Goal: Task Accomplishment & Management: Use online tool/utility

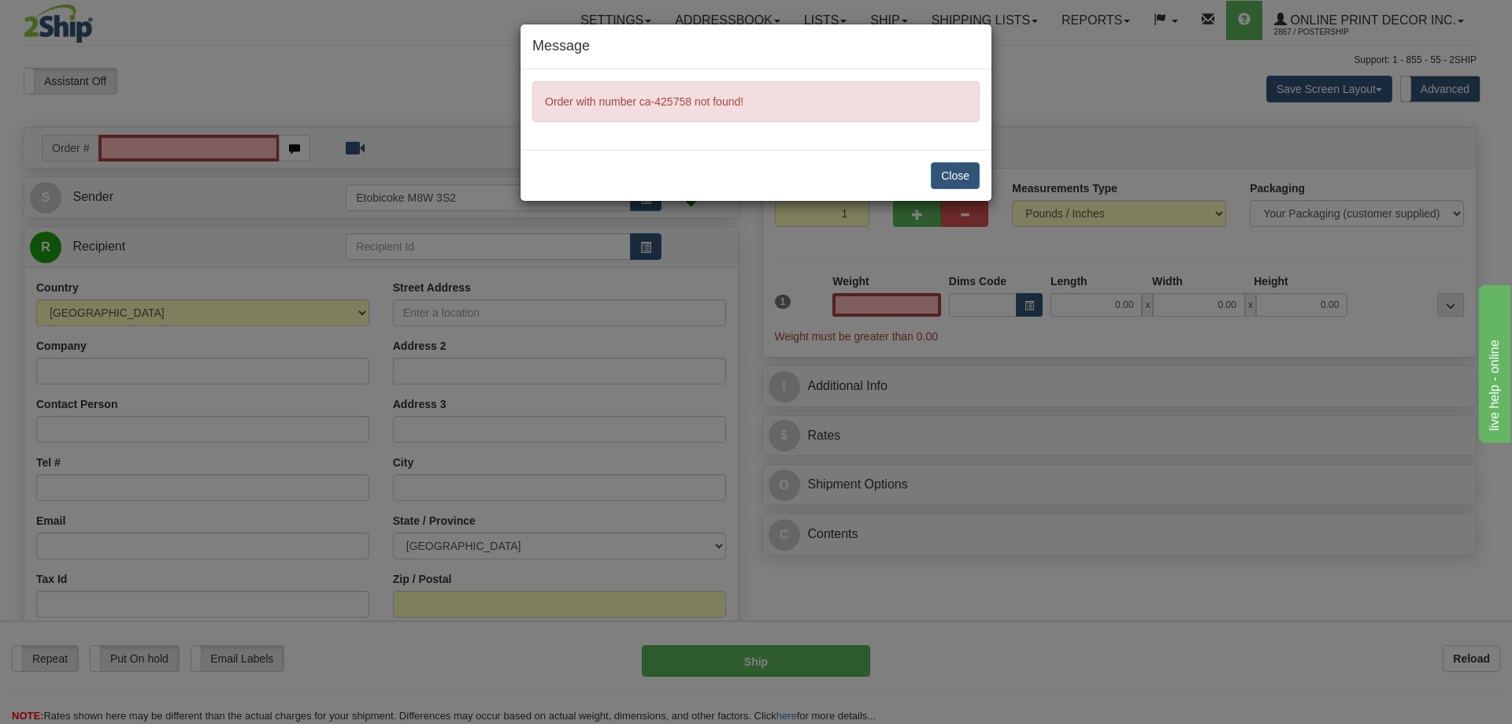
type input "0.00"
click at [947, 170] on button "Close" at bounding box center [955, 175] width 49 height 27
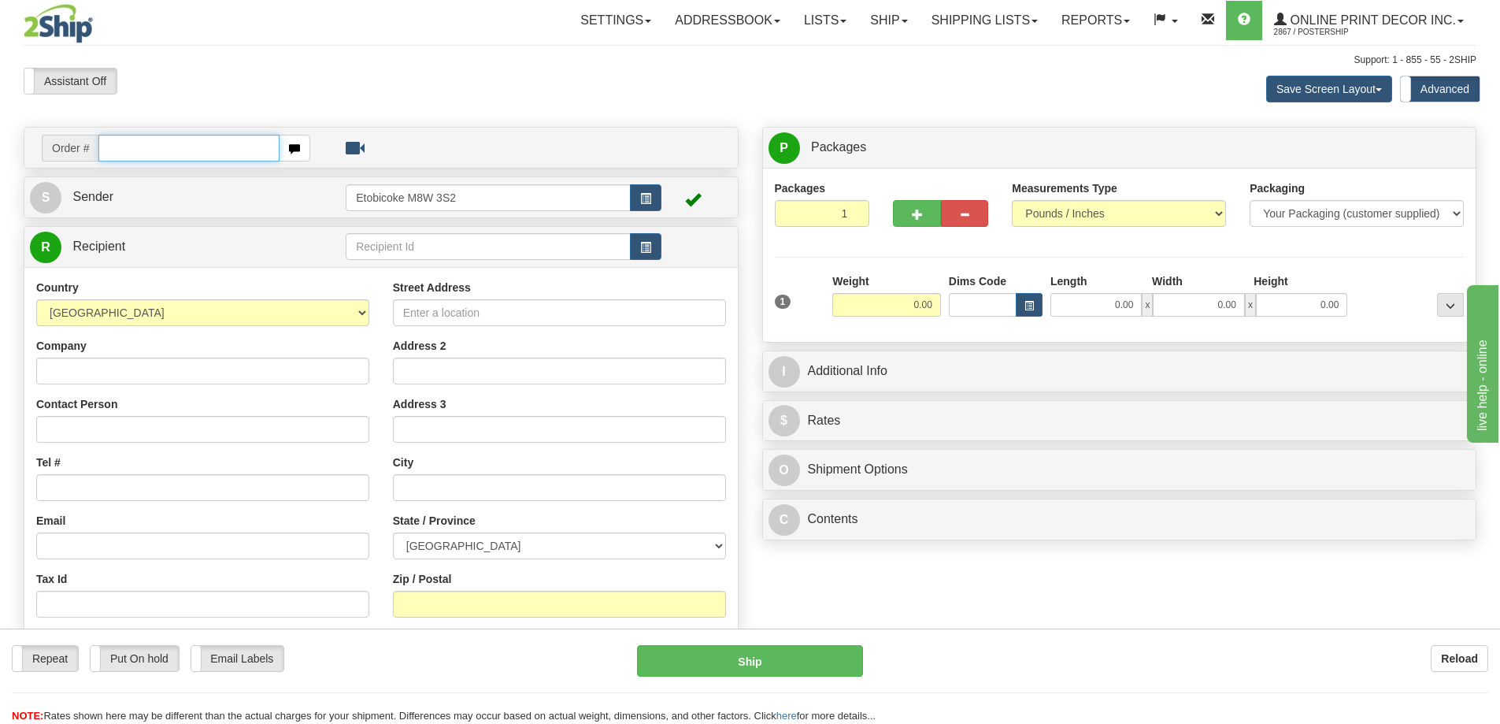
click at [112, 149] on input "text" at bounding box center [188, 148] width 181 height 27
type input "ca-425758"
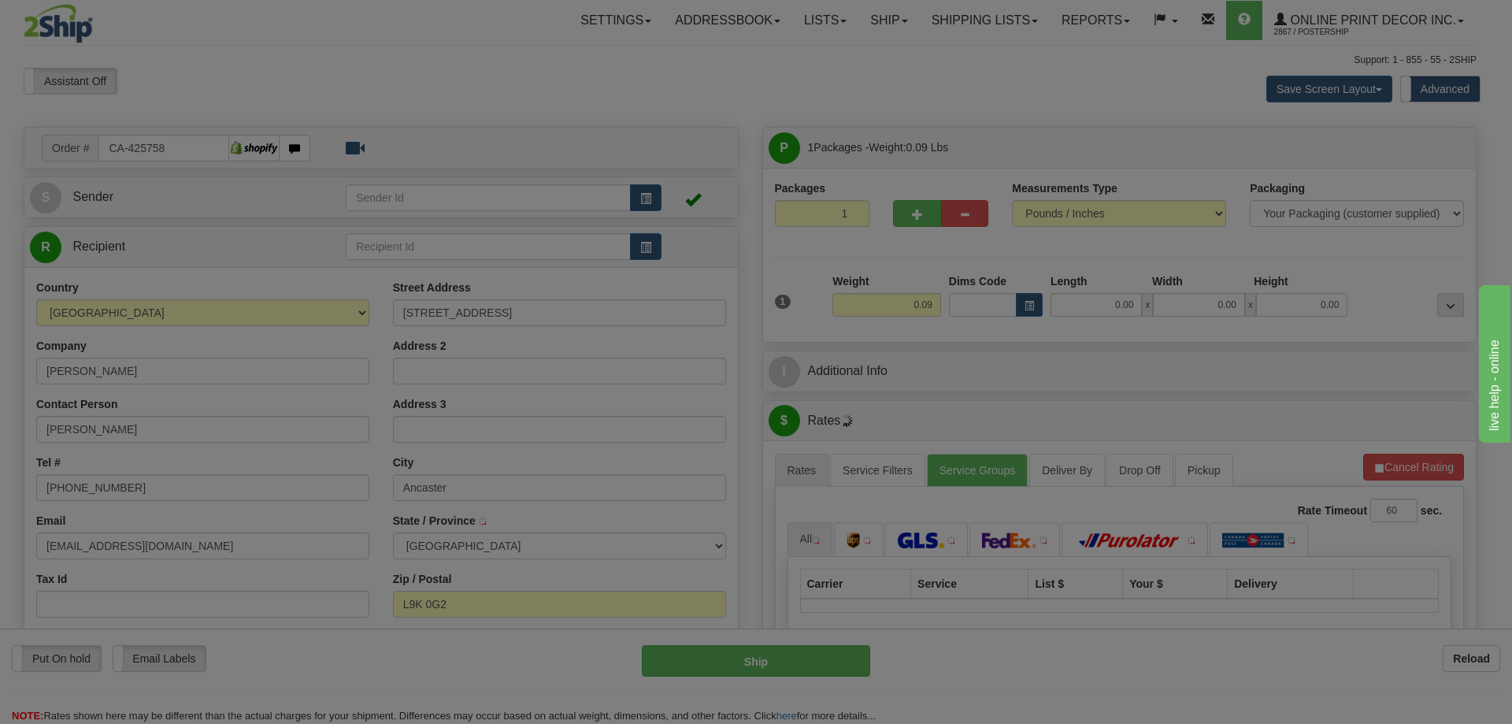
type input "ANCASTER"
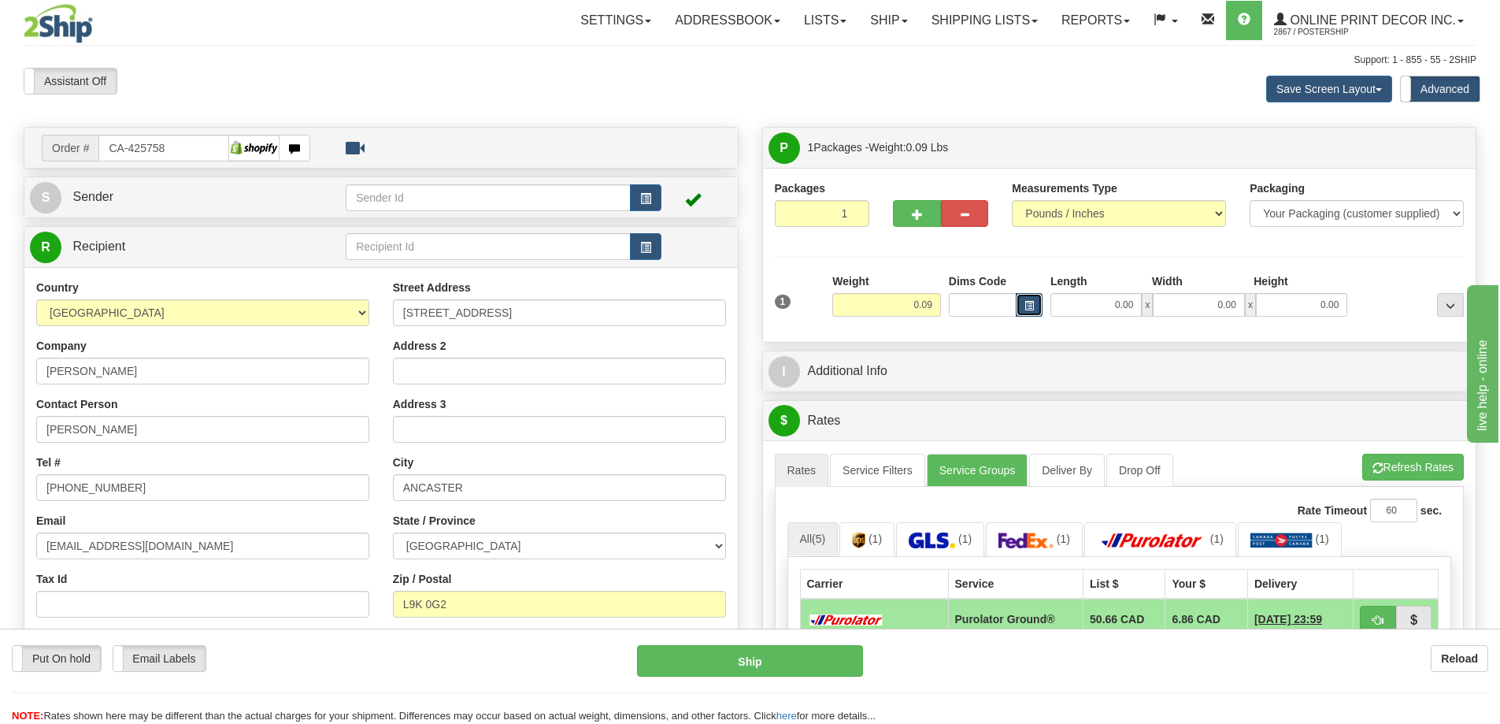
click at [1035, 295] on button "button" at bounding box center [1029, 305] width 27 height 24
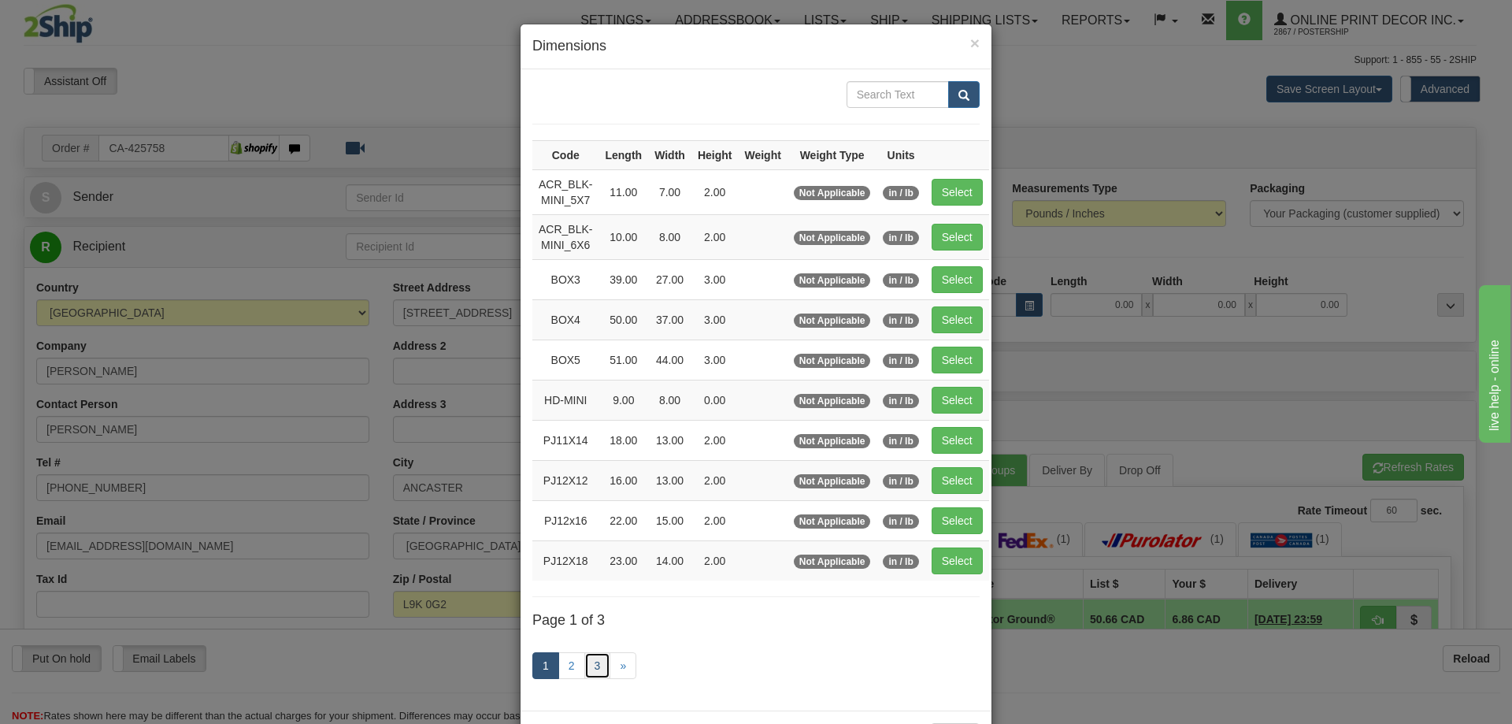
click at [584, 658] on link "3" at bounding box center [597, 665] width 27 height 27
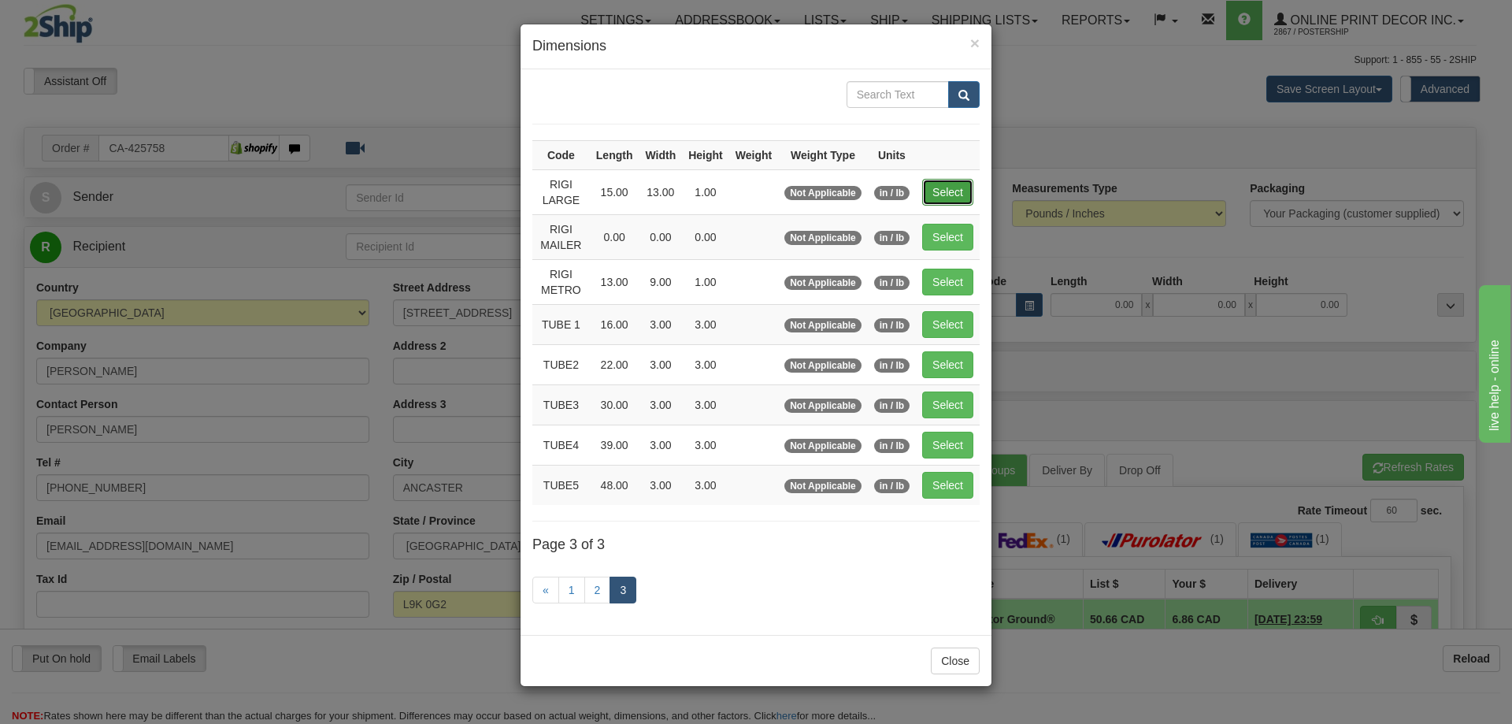
click at [951, 190] on button "Select" at bounding box center [947, 192] width 51 height 27
type input "RIGI LARGE"
type input "15.00"
type input "13.00"
type input "1.00"
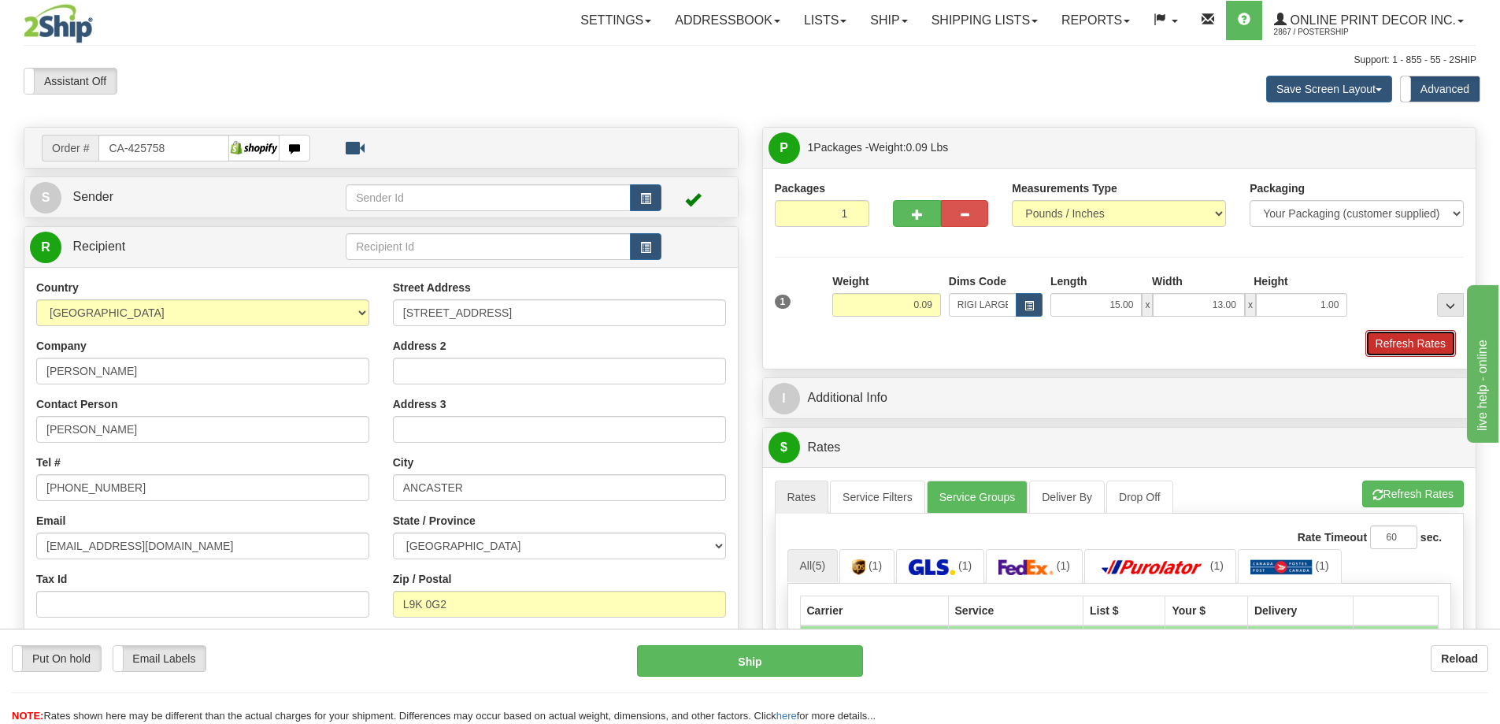
click at [1420, 348] on button "Refresh Rates" at bounding box center [1410, 343] width 91 height 27
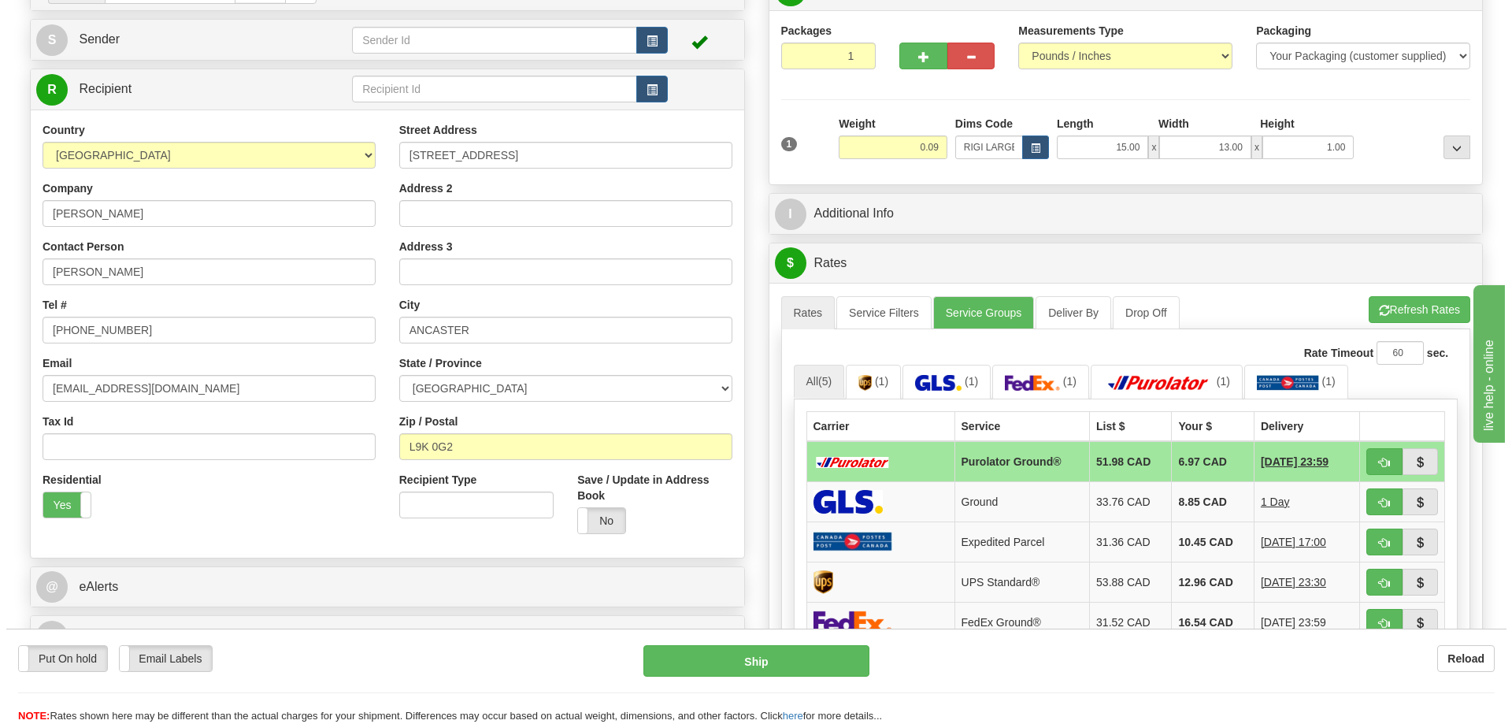
scroll to position [236, 0]
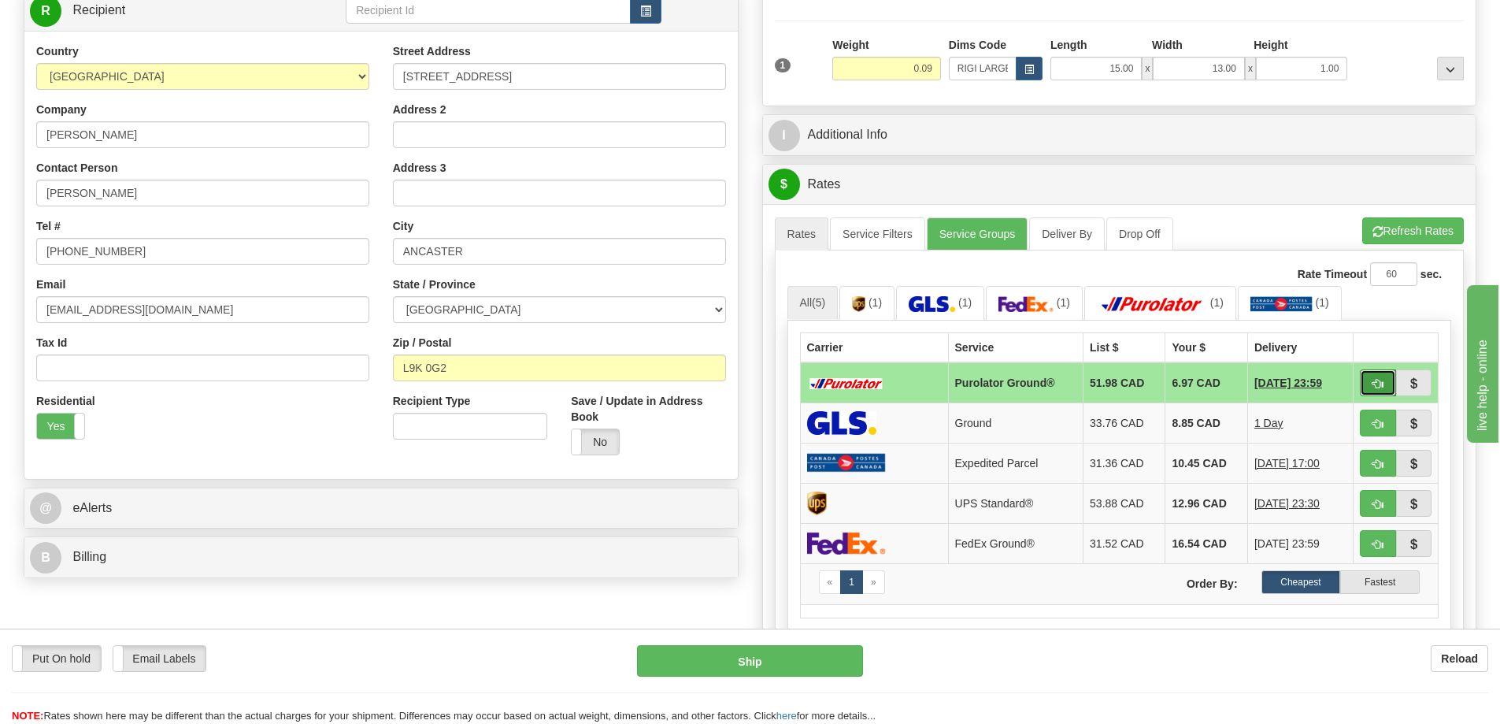
click at [1384, 380] on button "button" at bounding box center [1378, 382] width 36 height 27
type input "260"
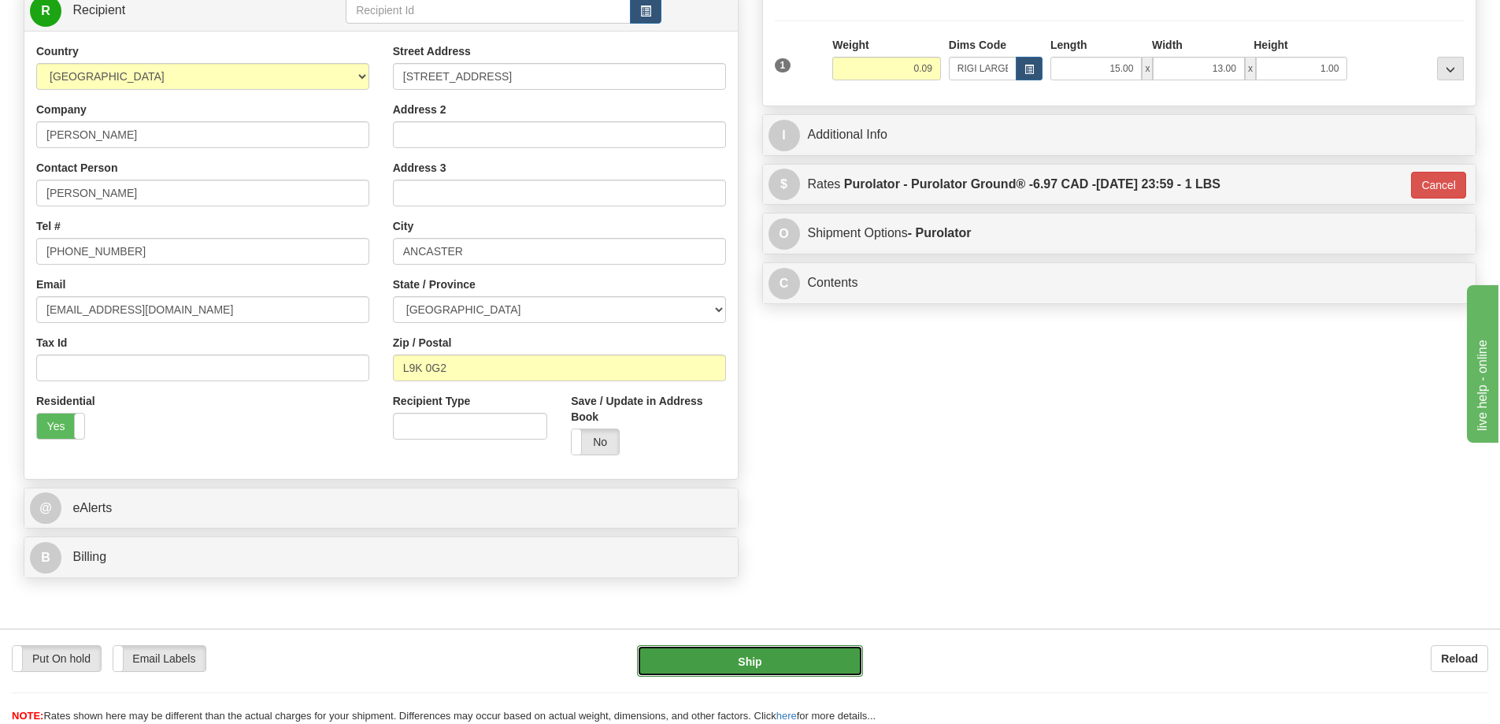
click at [843, 652] on button "Ship" at bounding box center [750, 660] width 226 height 31
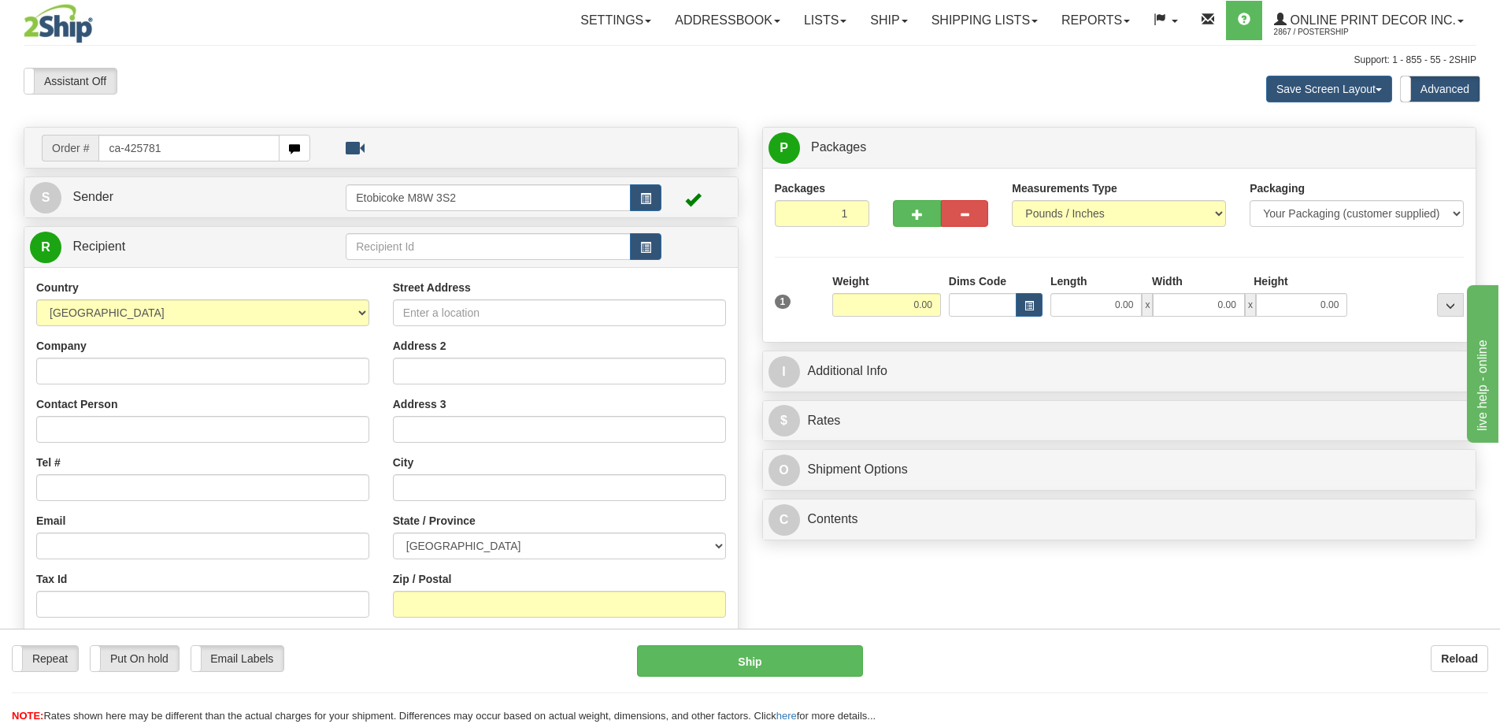
type input "ca-425781"
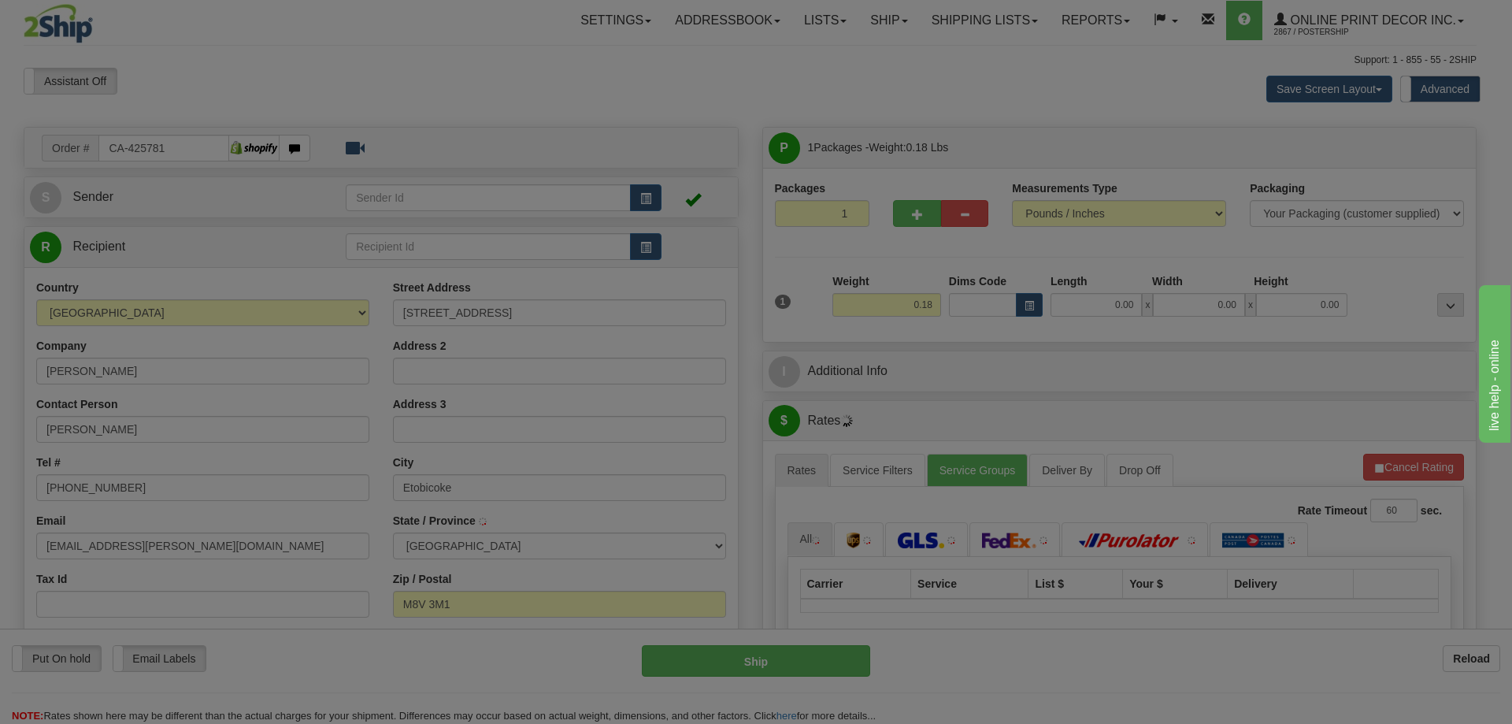
type input "ETOBICOKE"
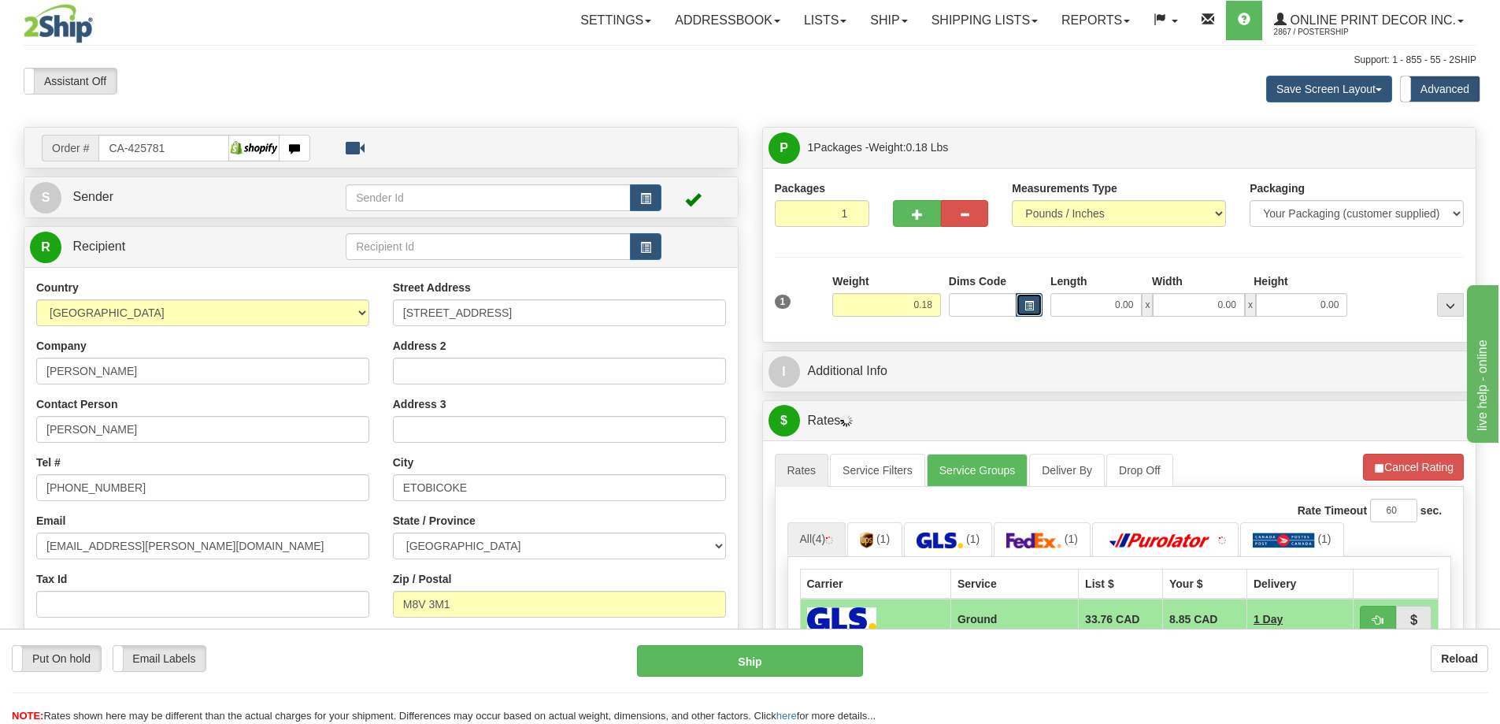
click at [1027, 309] on span "button" at bounding box center [1028, 306] width 9 height 9
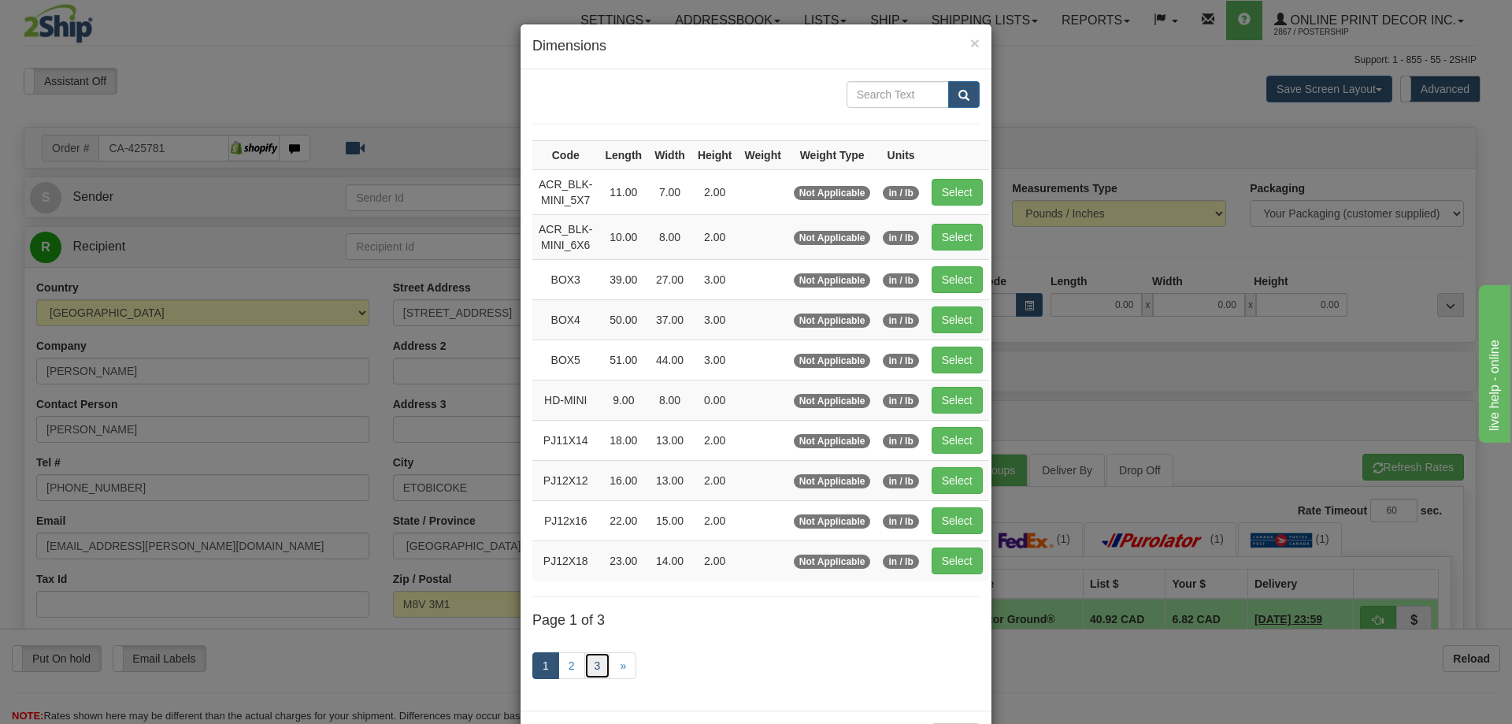
click at [587, 660] on link "3" at bounding box center [597, 665] width 27 height 27
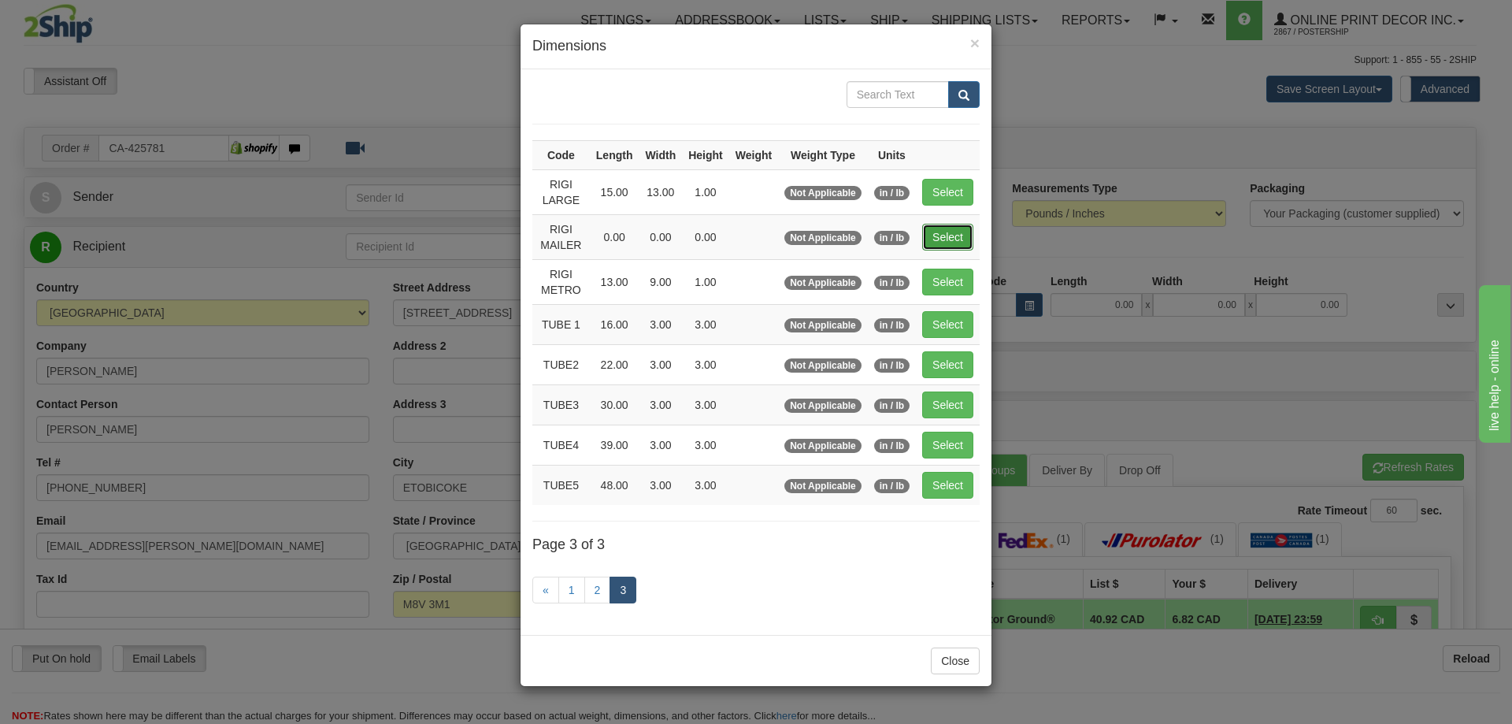
click at [944, 231] on button "Select" at bounding box center [947, 237] width 51 height 27
type input "RIGI MAILER"
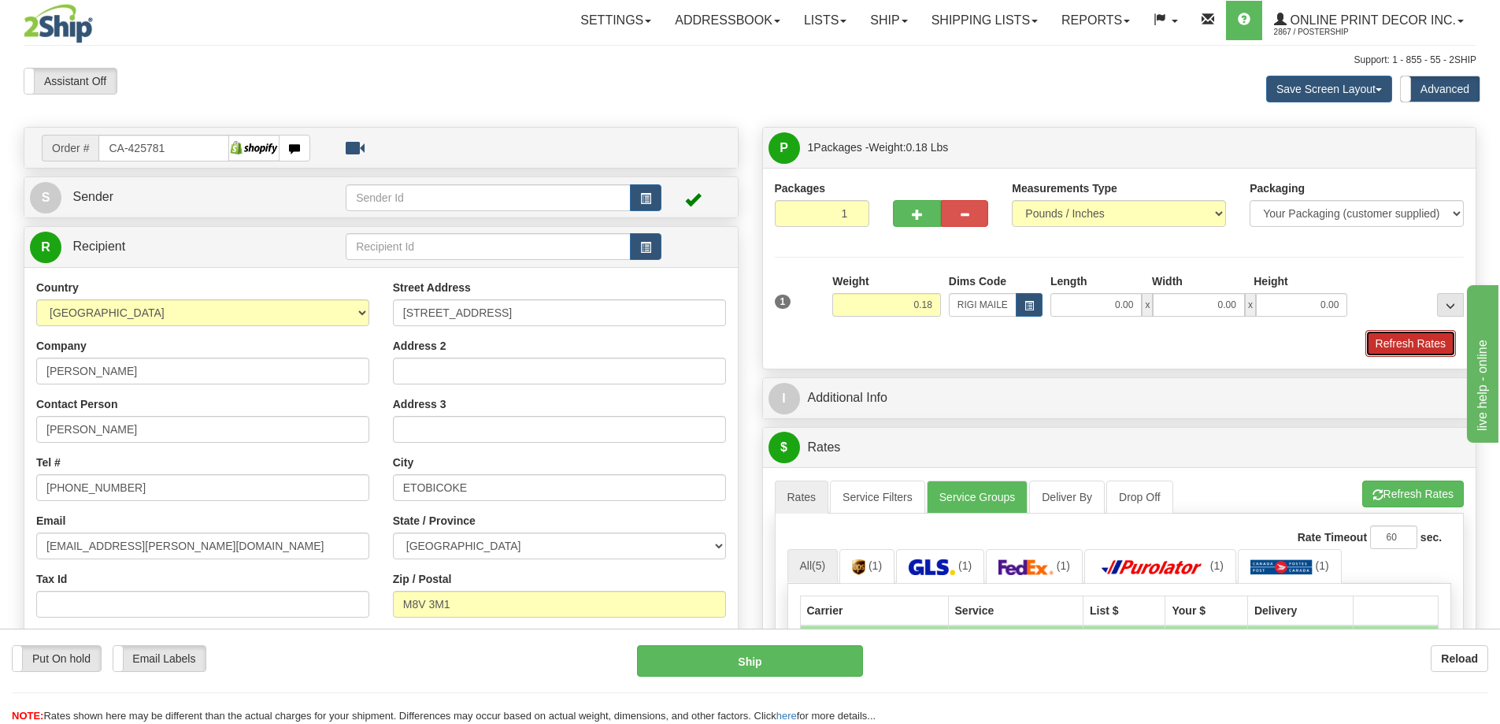
click at [1402, 334] on button "Refresh Rates" at bounding box center [1410, 343] width 91 height 27
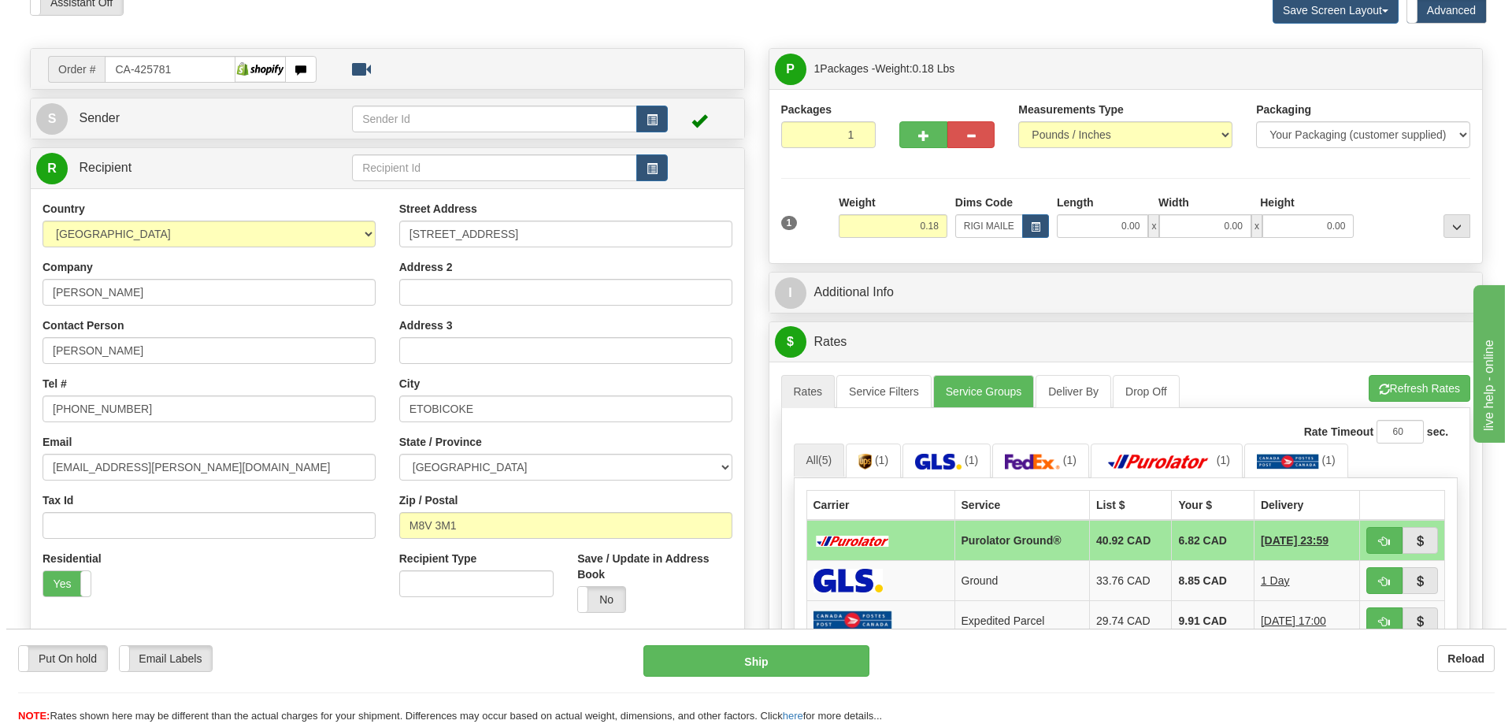
scroll to position [236, 0]
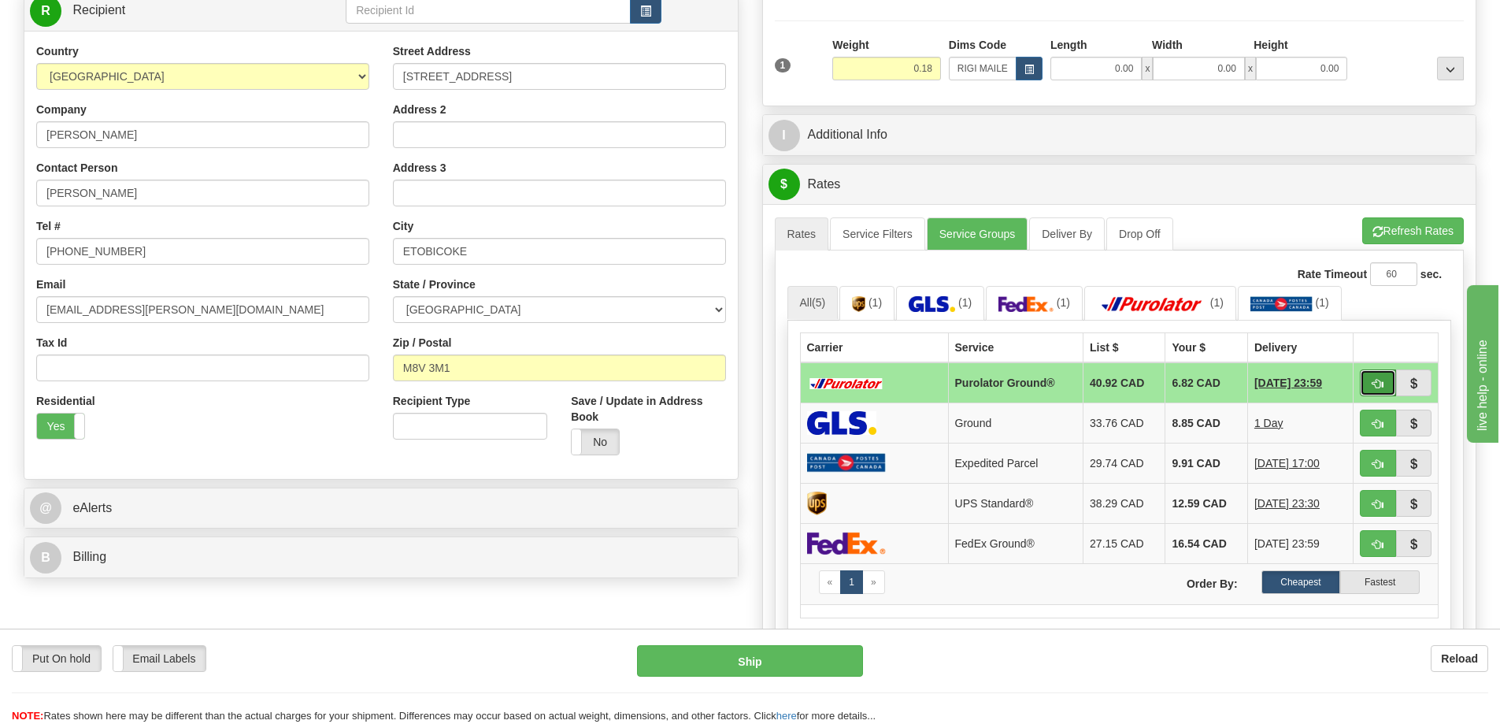
click at [1370, 387] on button "button" at bounding box center [1378, 382] width 36 height 27
type input "260"
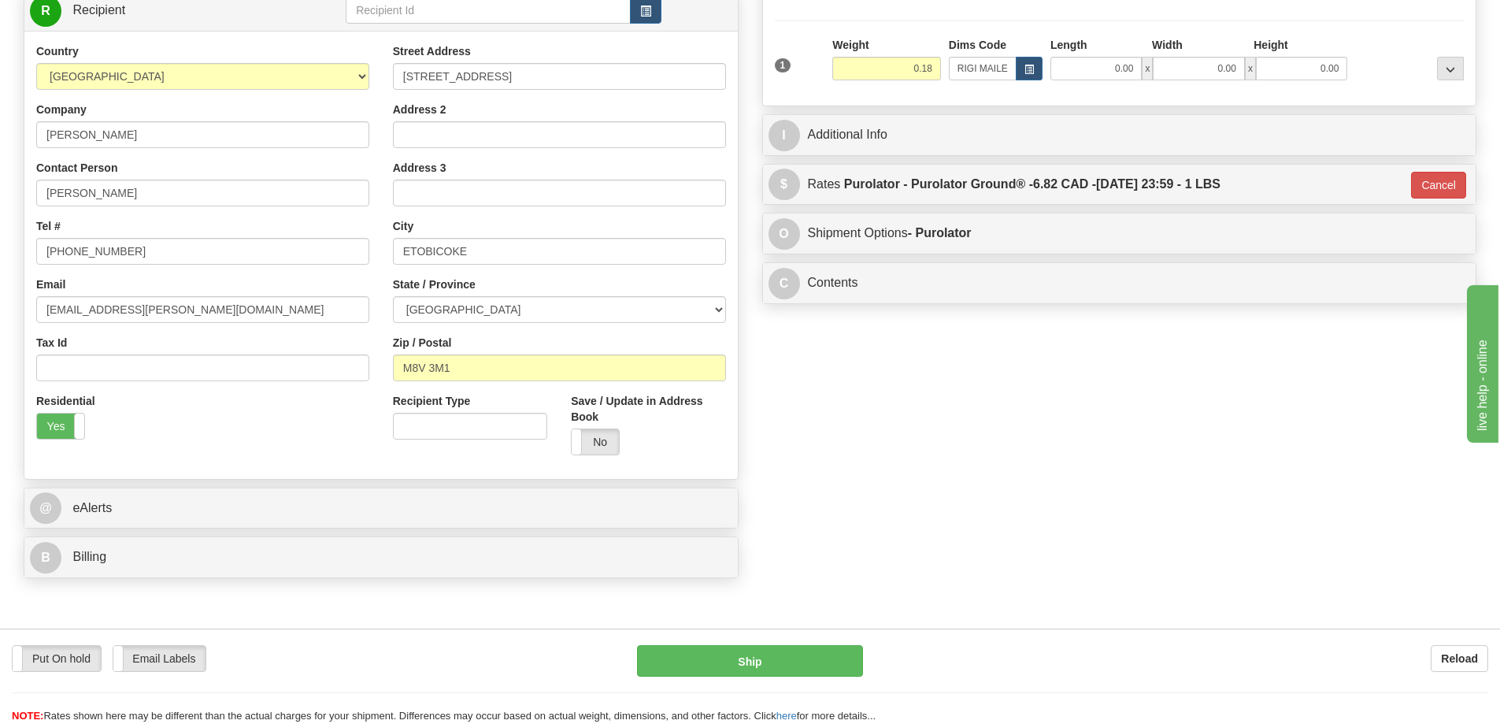
click at [715, 647] on div "Put On hold Put On hold Email Labels Email Labels Edit Reload Ship Reload" at bounding box center [750, 675] width 1500 height 95
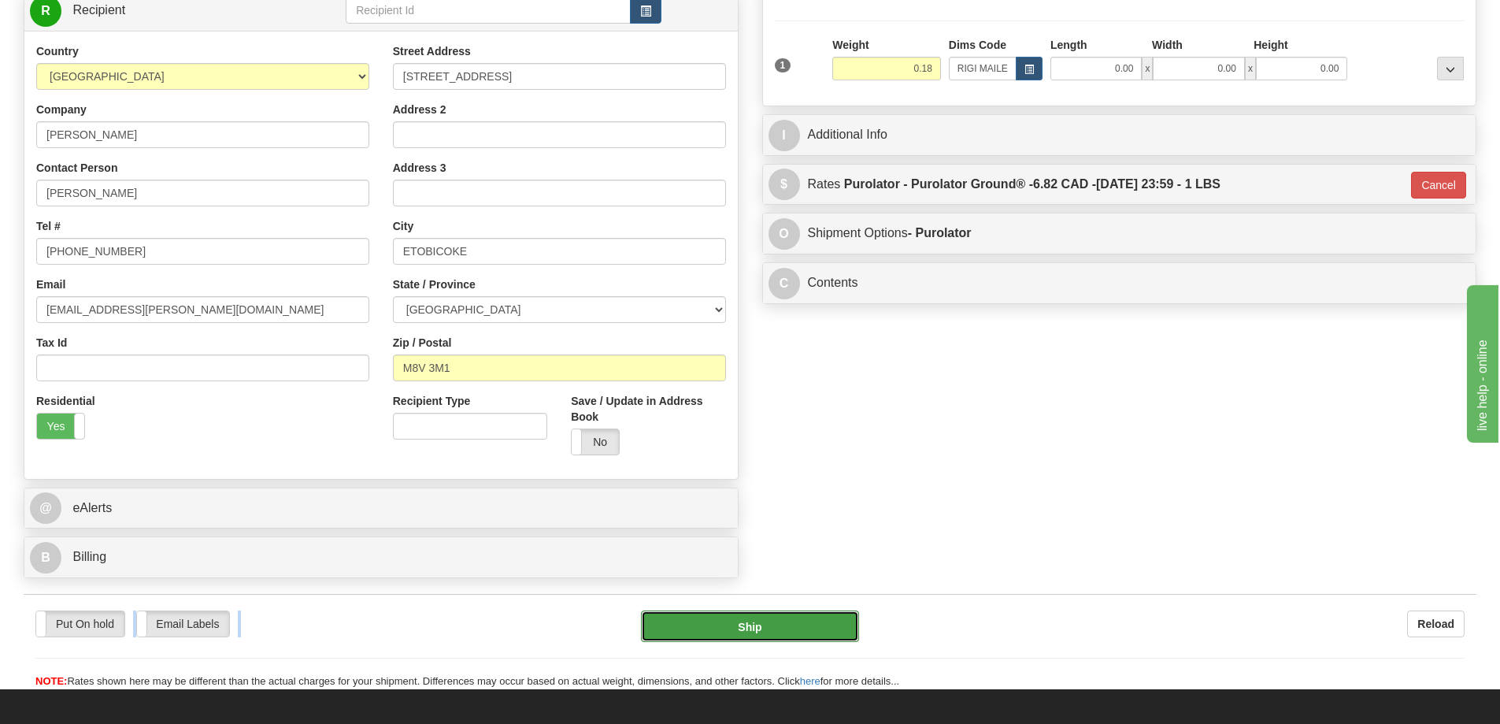
click at [719, 631] on button "Ship" at bounding box center [750, 625] width 218 height 31
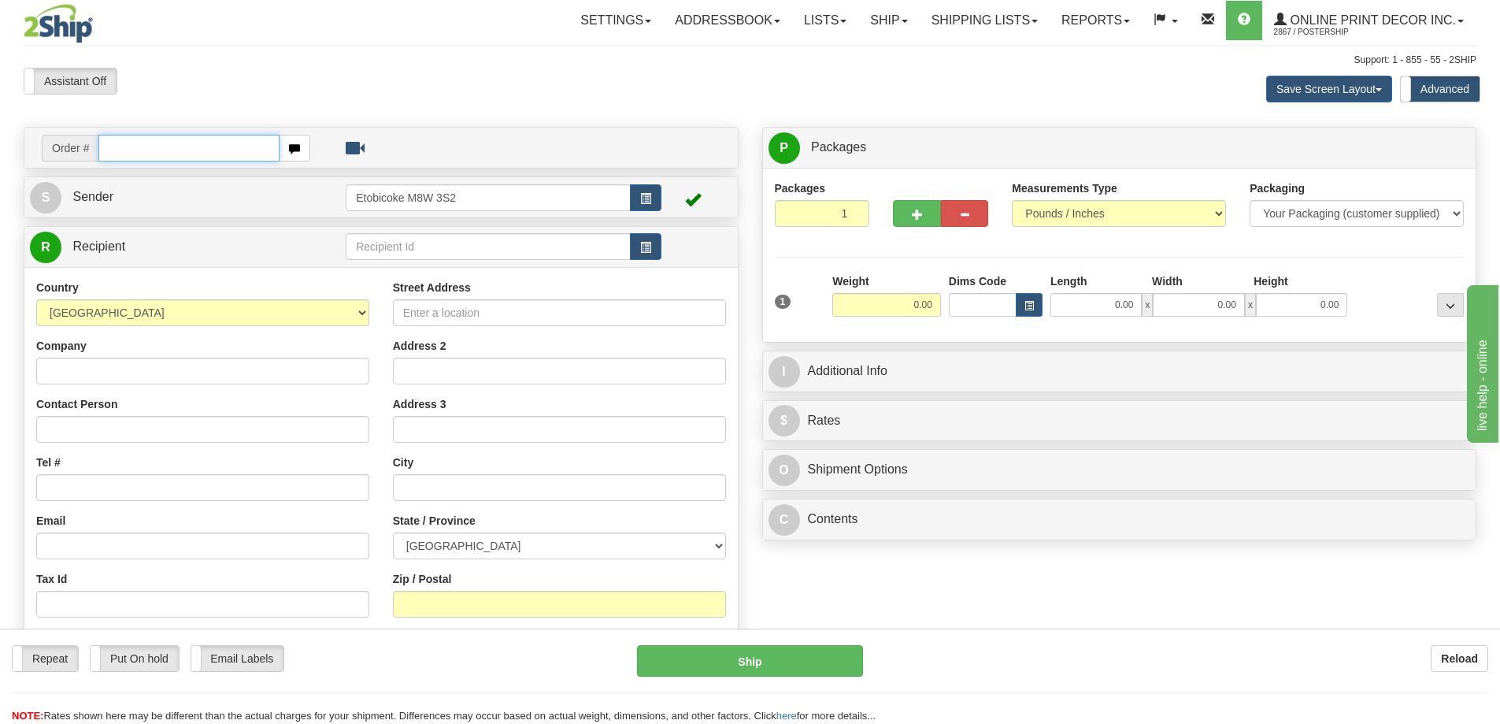
click at [140, 148] on input "text" at bounding box center [188, 148] width 181 height 27
type input "ca-425795"
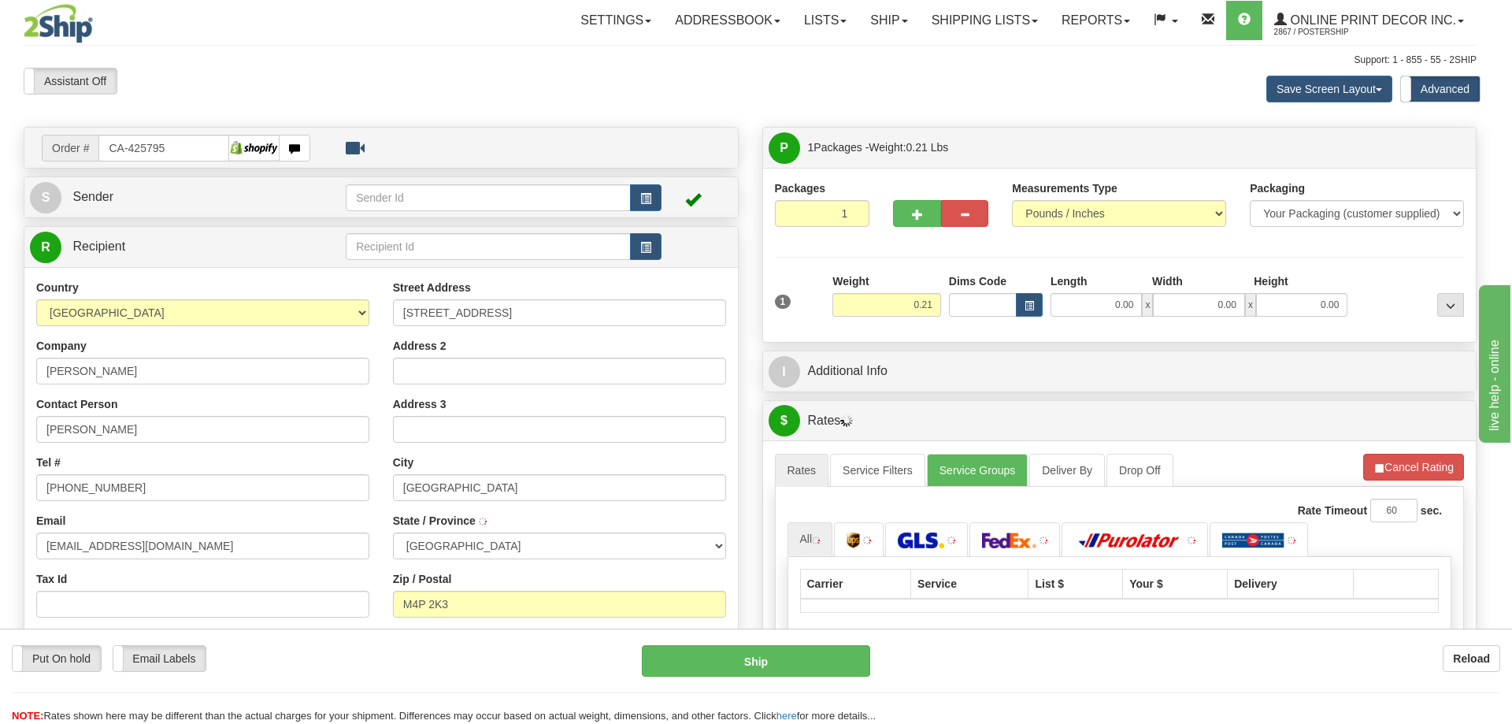
type input "[GEOGRAPHIC_DATA]"
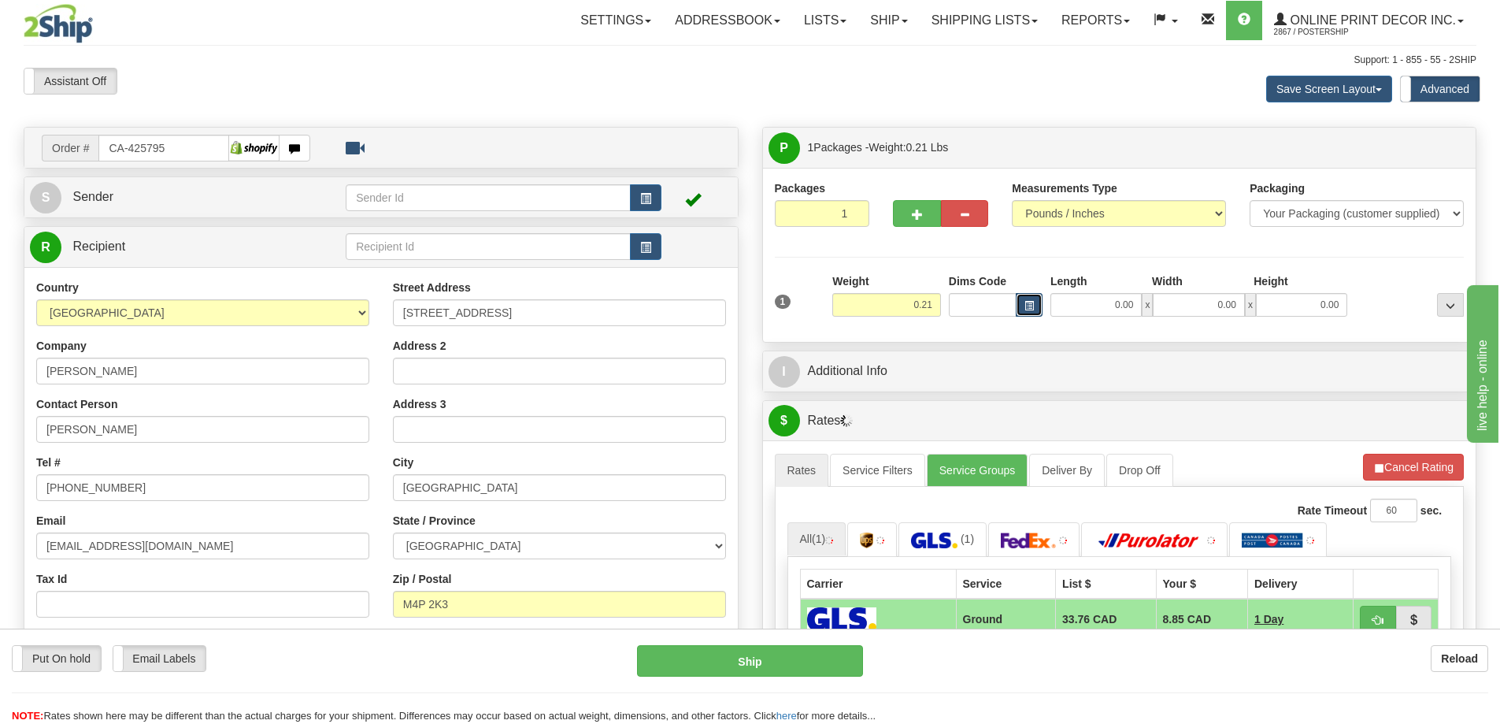
click at [1032, 302] on span "button" at bounding box center [1028, 306] width 9 height 9
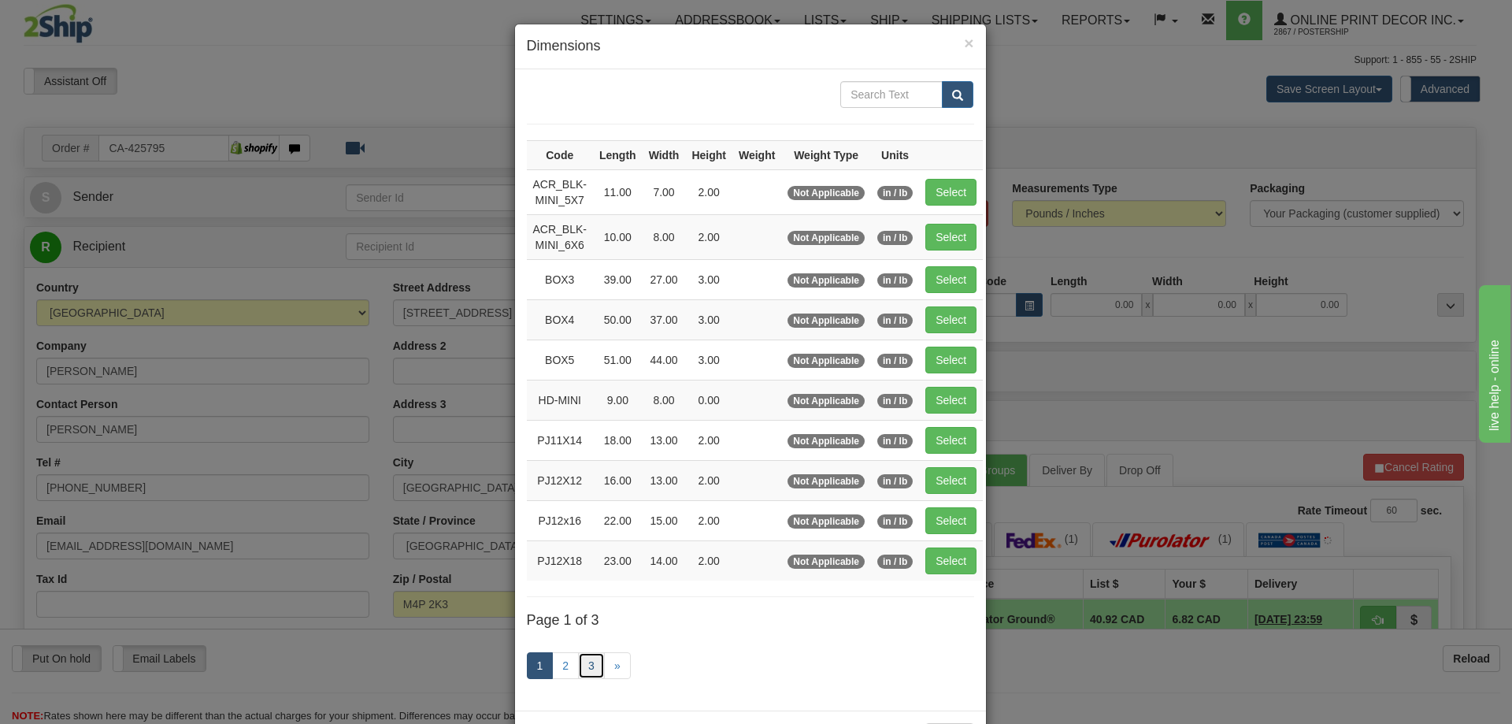
click at [583, 669] on link "3" at bounding box center [591, 665] width 27 height 27
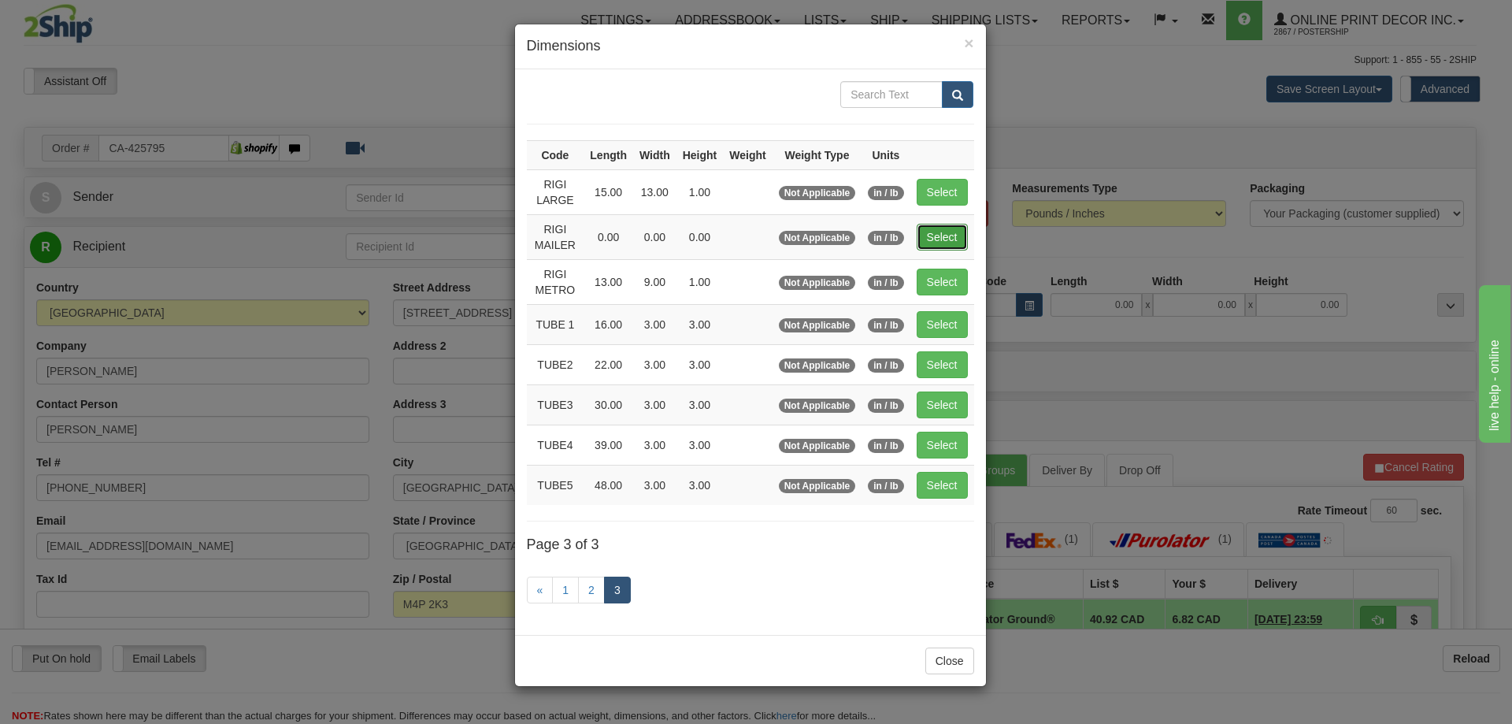
click at [965, 235] on button "Select" at bounding box center [942, 237] width 51 height 27
type input "RIGI MAILER"
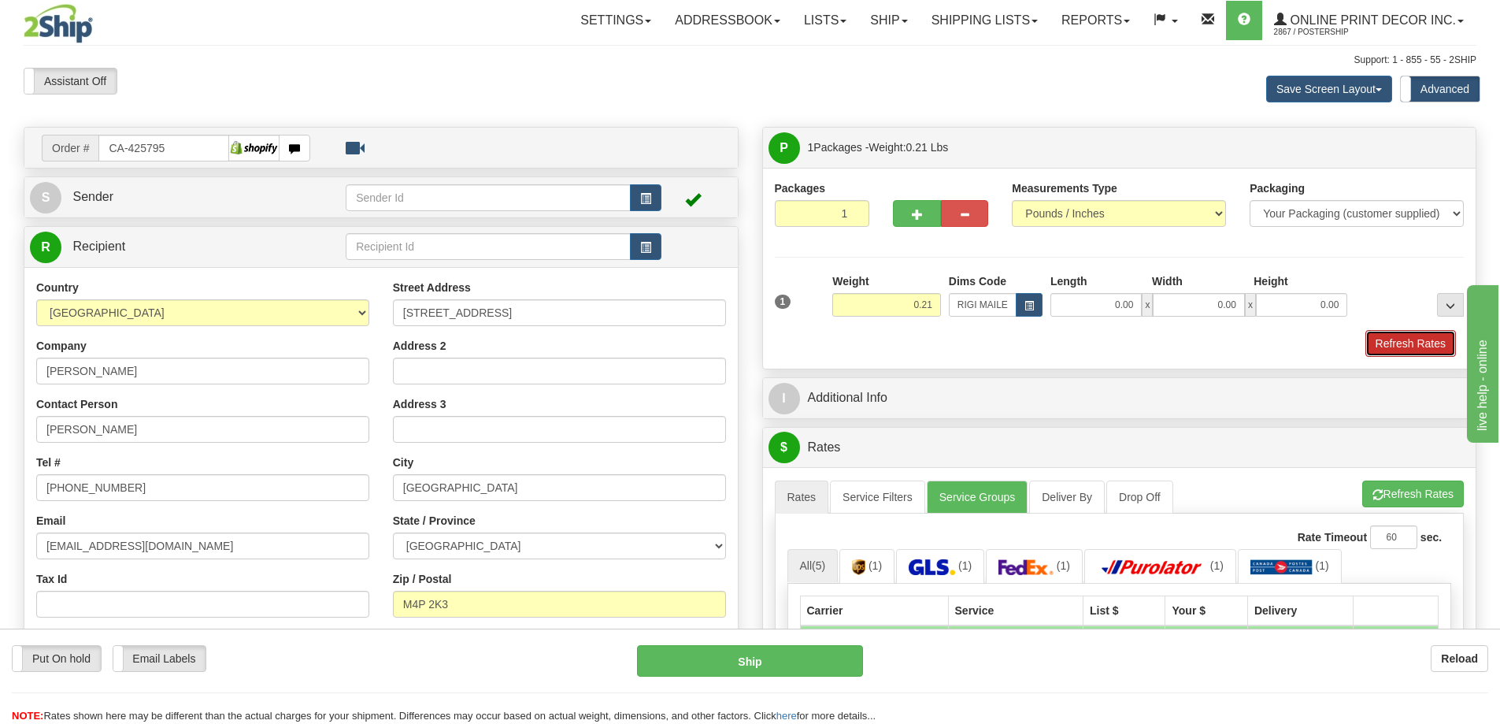
click at [1394, 346] on button "Refresh Rates" at bounding box center [1410, 343] width 91 height 27
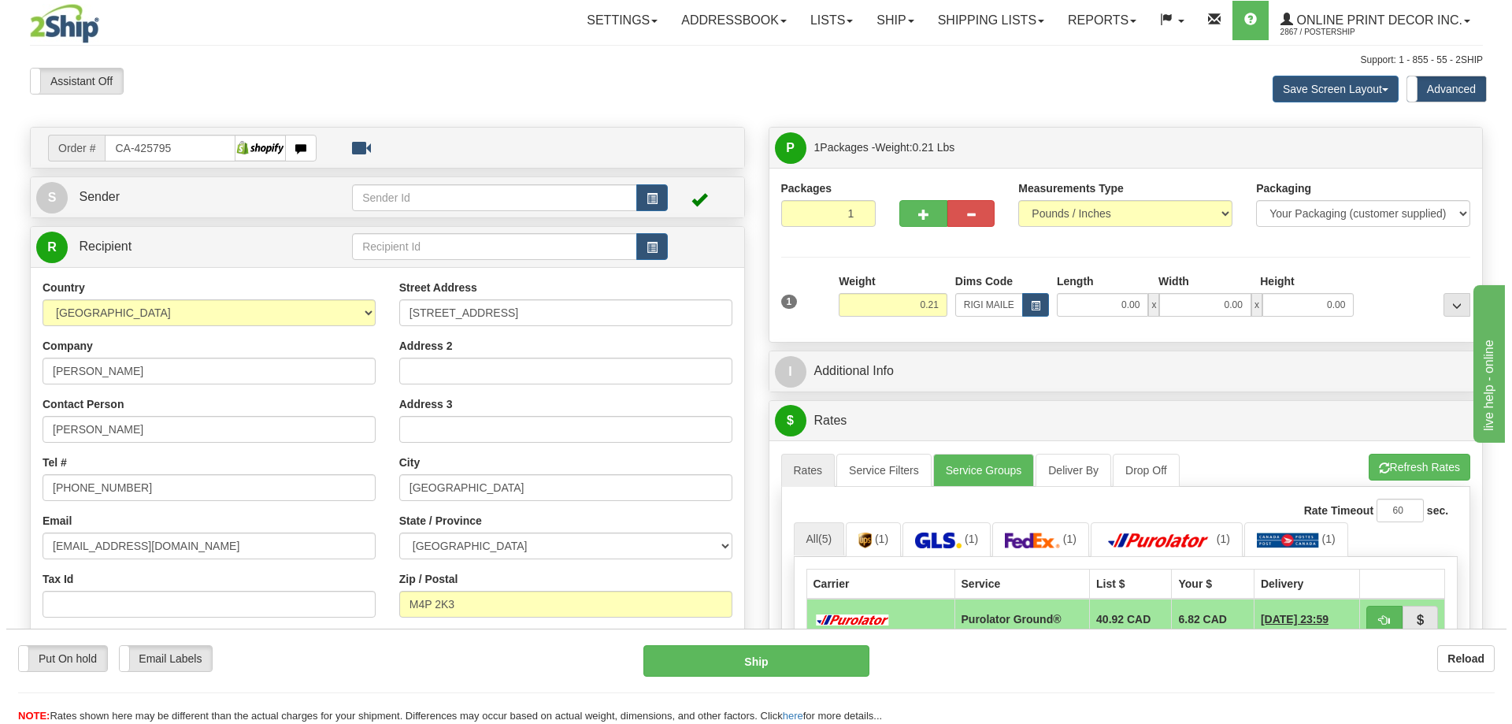
scroll to position [157, 0]
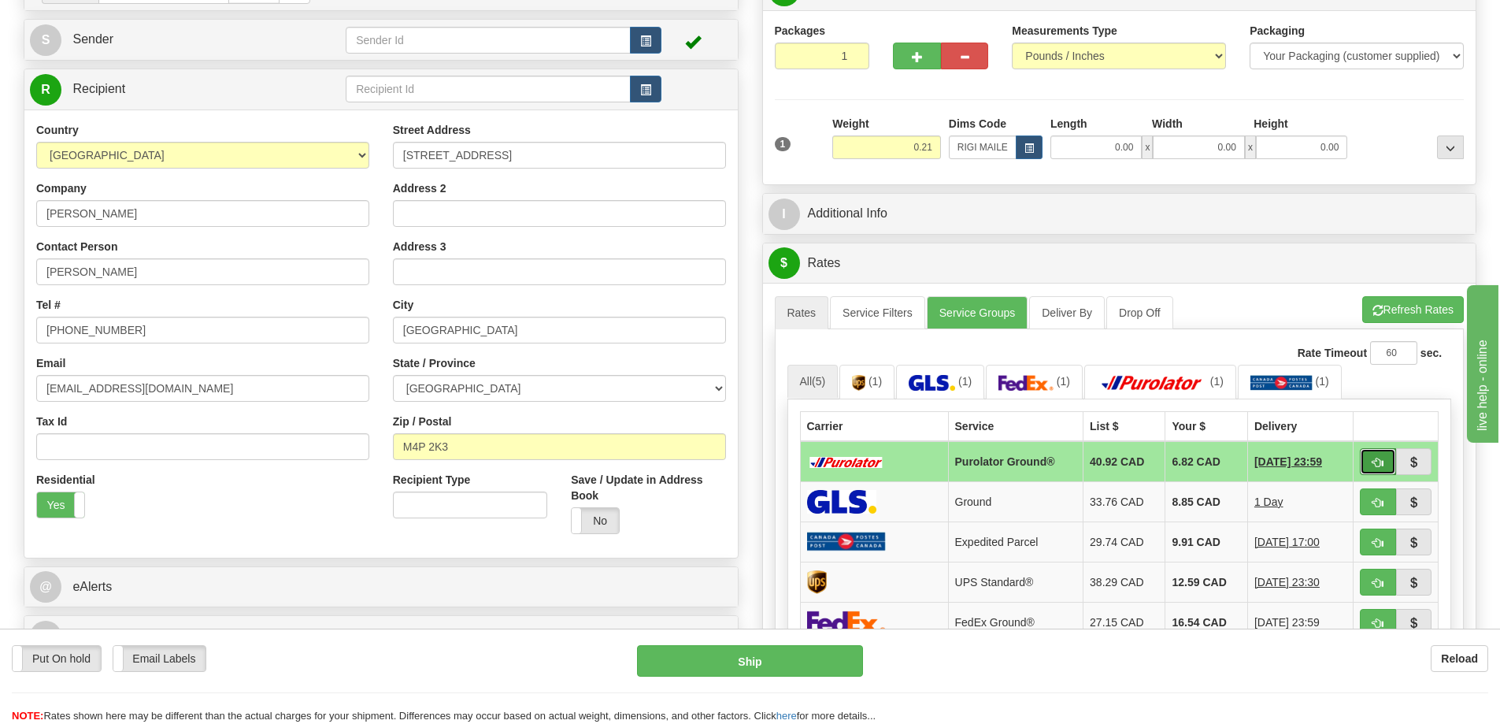
click at [1384, 461] on button "button" at bounding box center [1378, 461] width 36 height 27
type input "260"
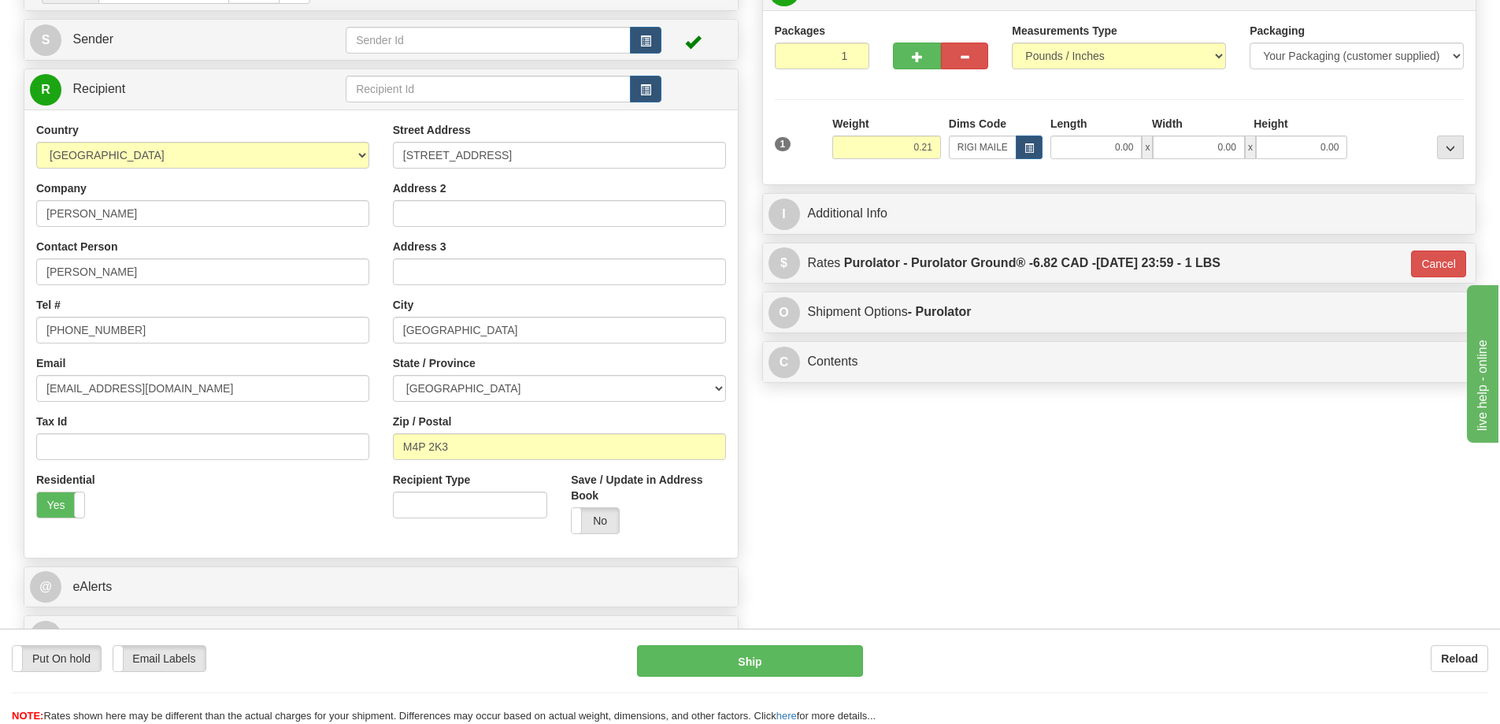
click at [848, 644] on div "Put On hold Put On hold Email Labels Email Labels Edit Reload Ship Reload" at bounding box center [750, 675] width 1500 height 95
click at [777, 659] on button "Ship" at bounding box center [750, 660] width 226 height 31
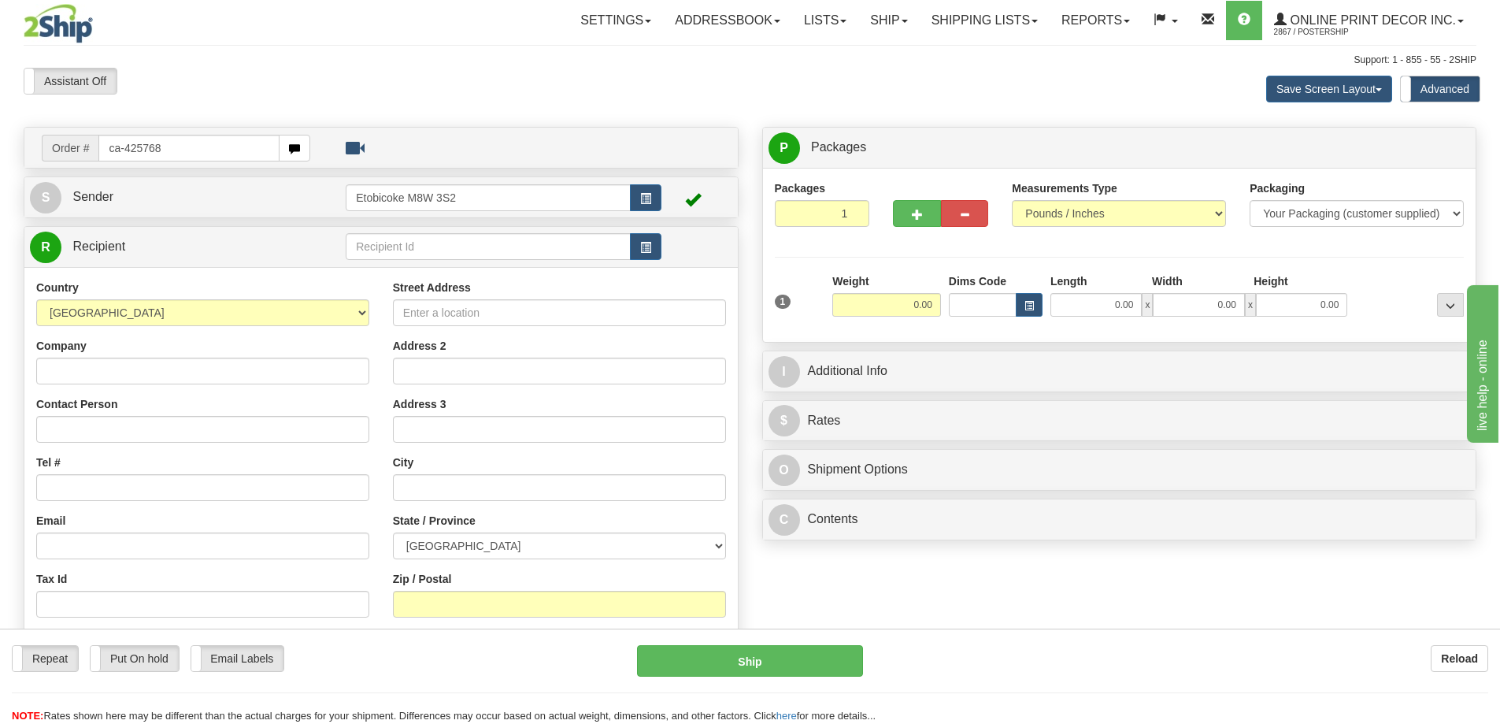
type input "ca-425768"
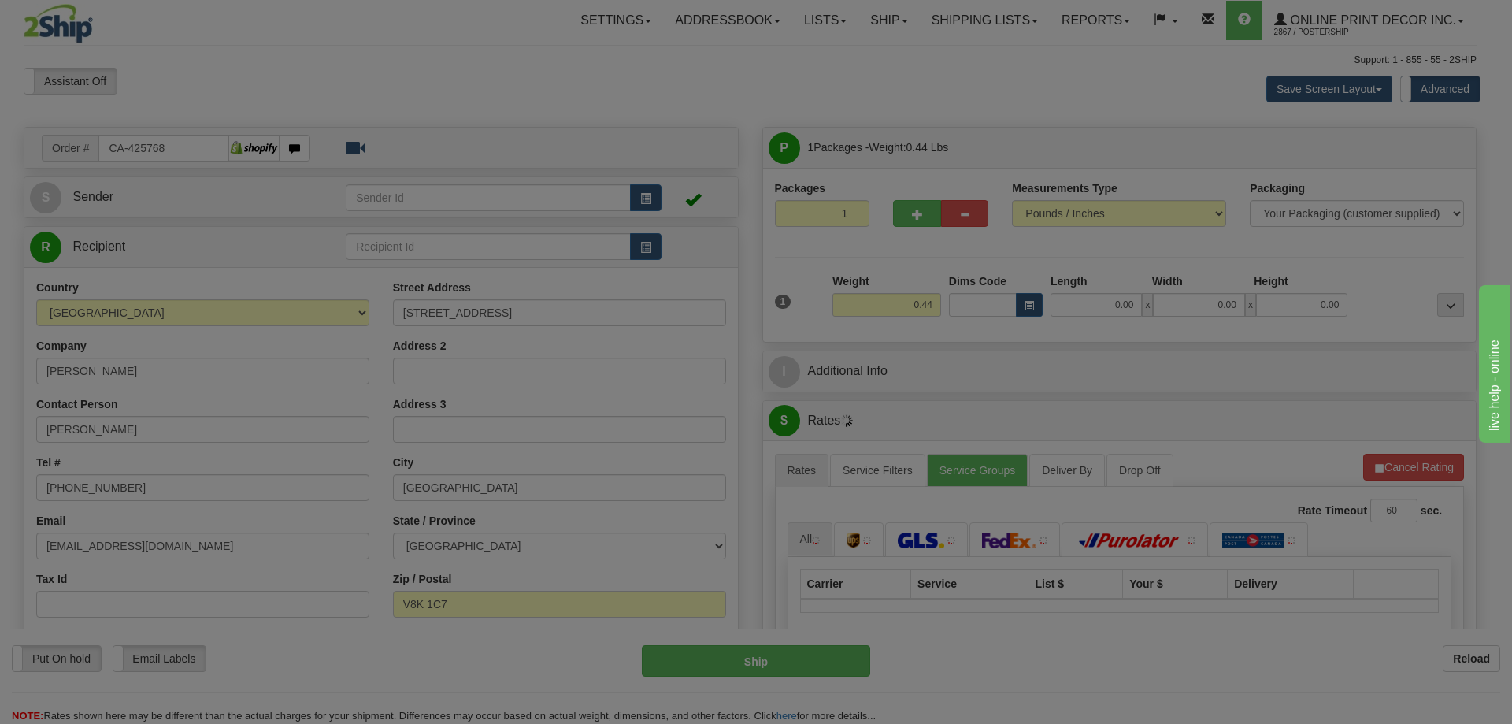
type input "[GEOGRAPHIC_DATA]"
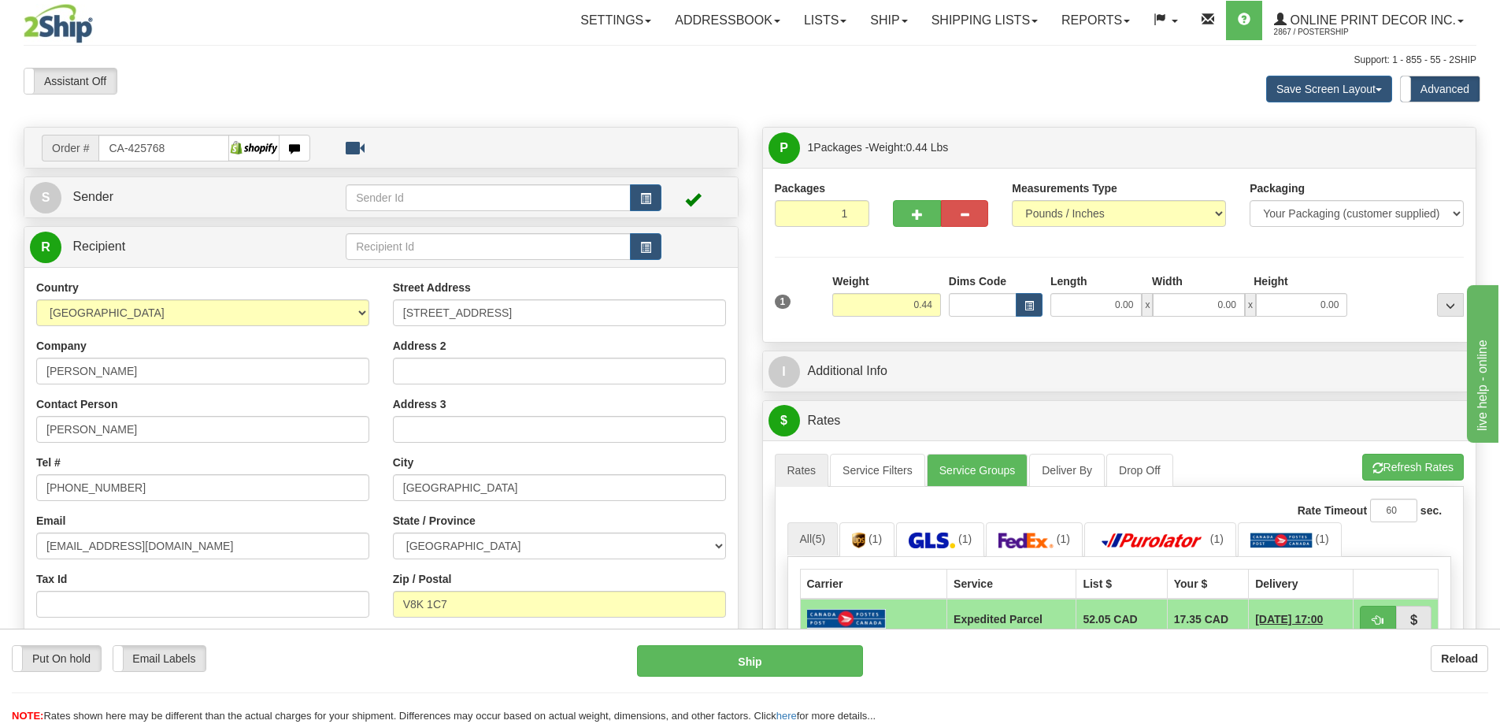
click at [1045, 306] on div "Dims Code" at bounding box center [996, 294] width 102 height 43
click at [1039, 305] on button "button" at bounding box center [1029, 305] width 27 height 24
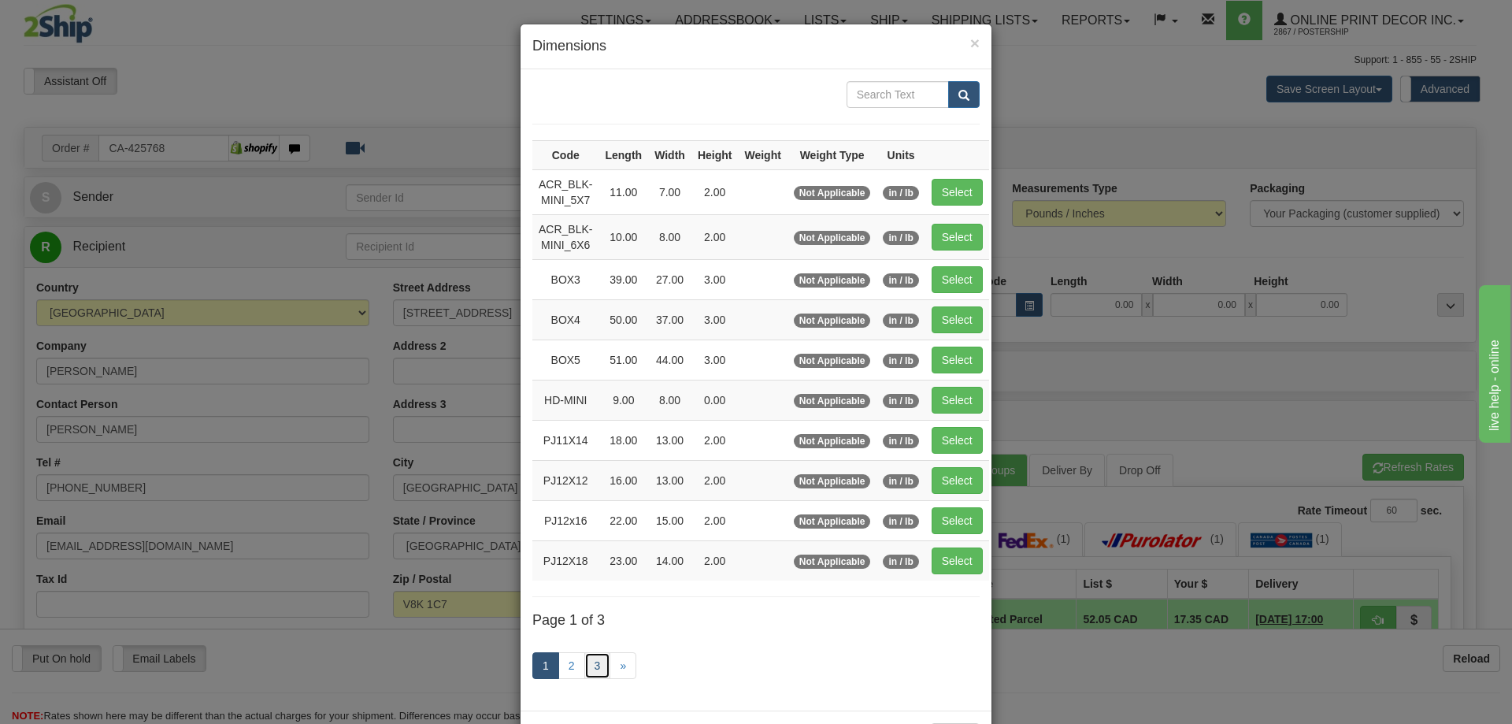
click at [587, 664] on link "3" at bounding box center [597, 665] width 27 height 27
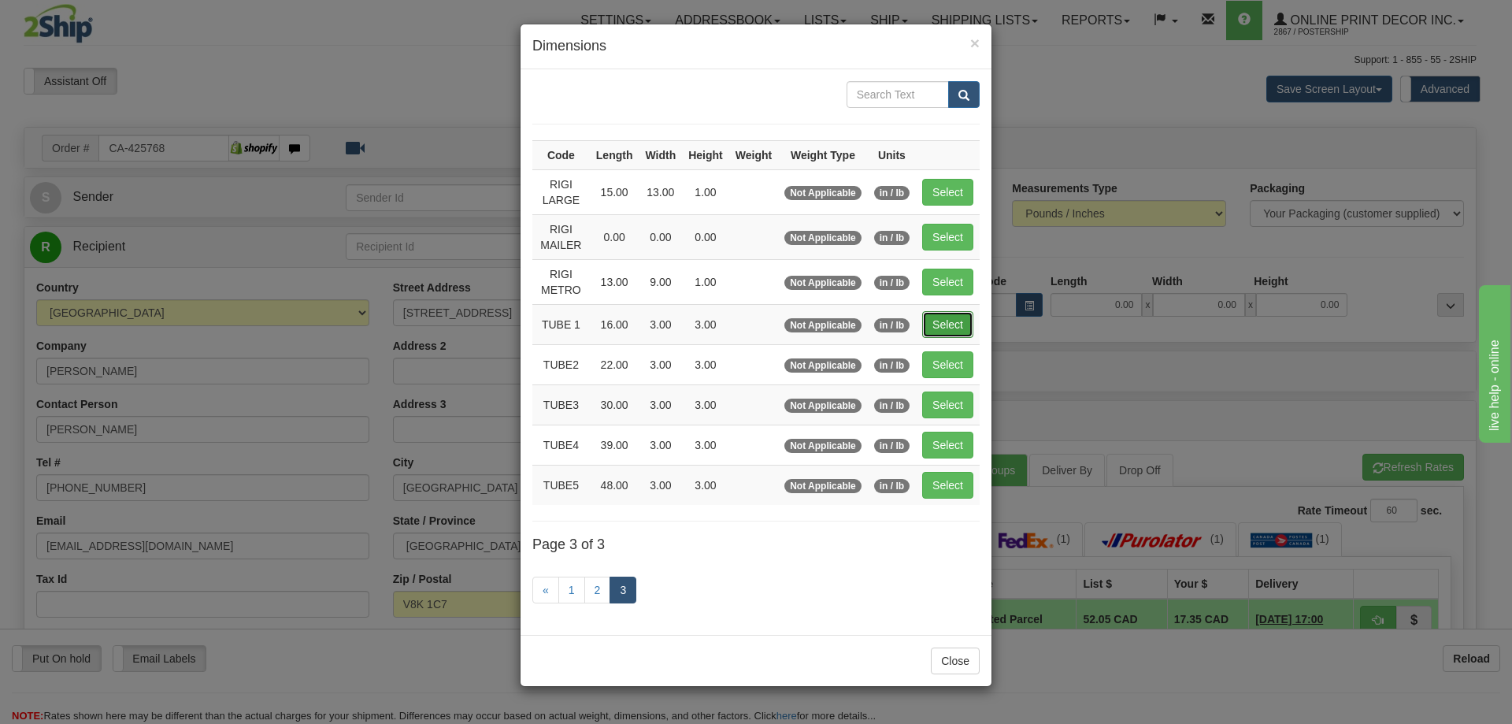
click at [939, 328] on button "Select" at bounding box center [947, 324] width 51 height 27
type input "TUBE 1"
type input "16.00"
type input "3.00"
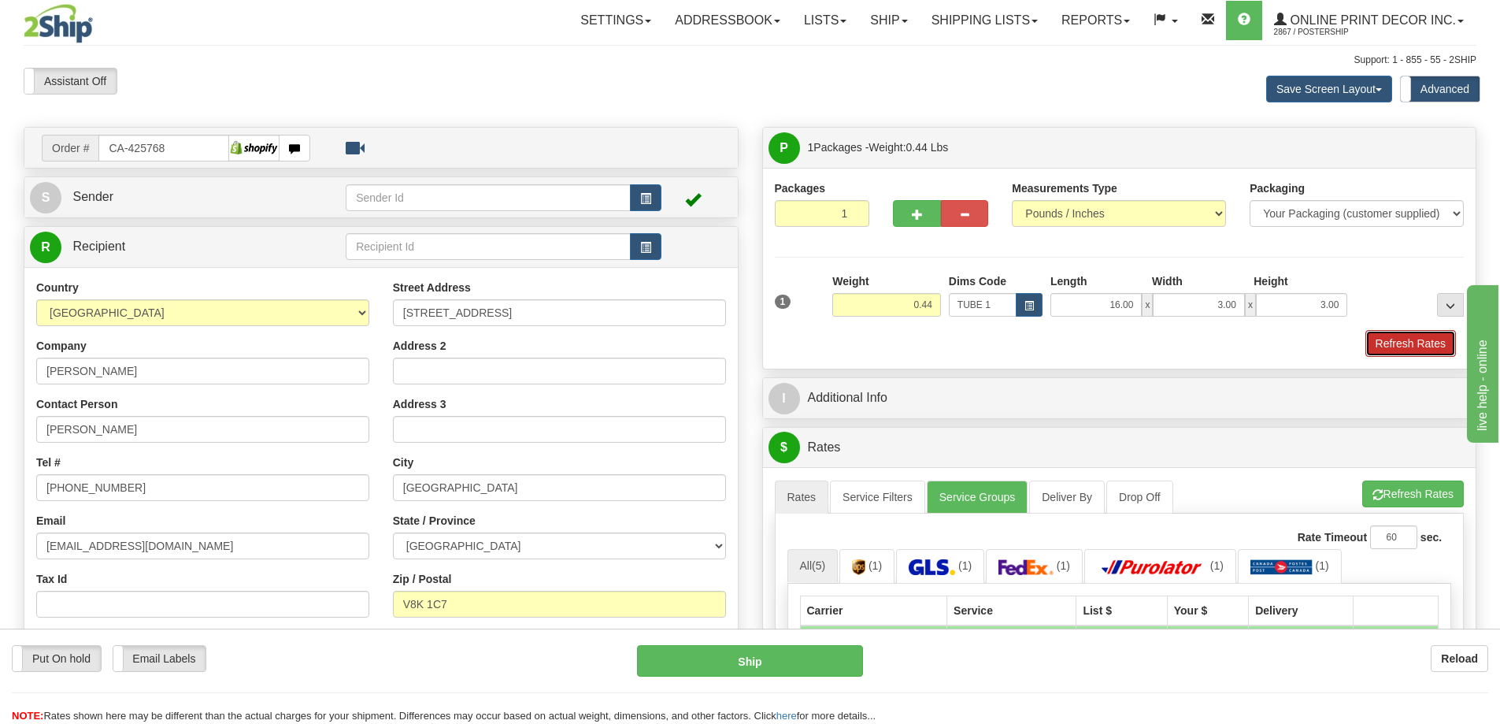
click at [1413, 341] on button "Refresh Rates" at bounding box center [1410, 343] width 91 height 27
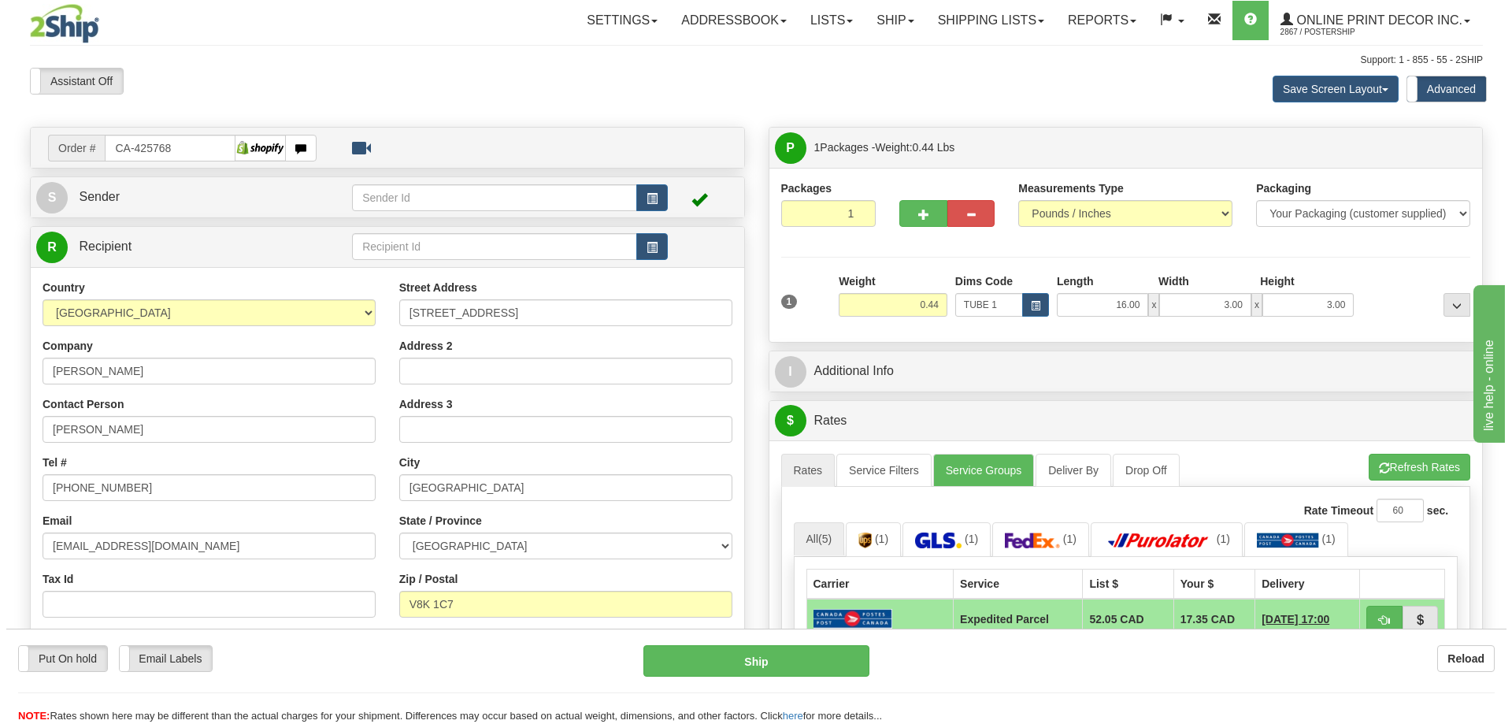
scroll to position [157, 0]
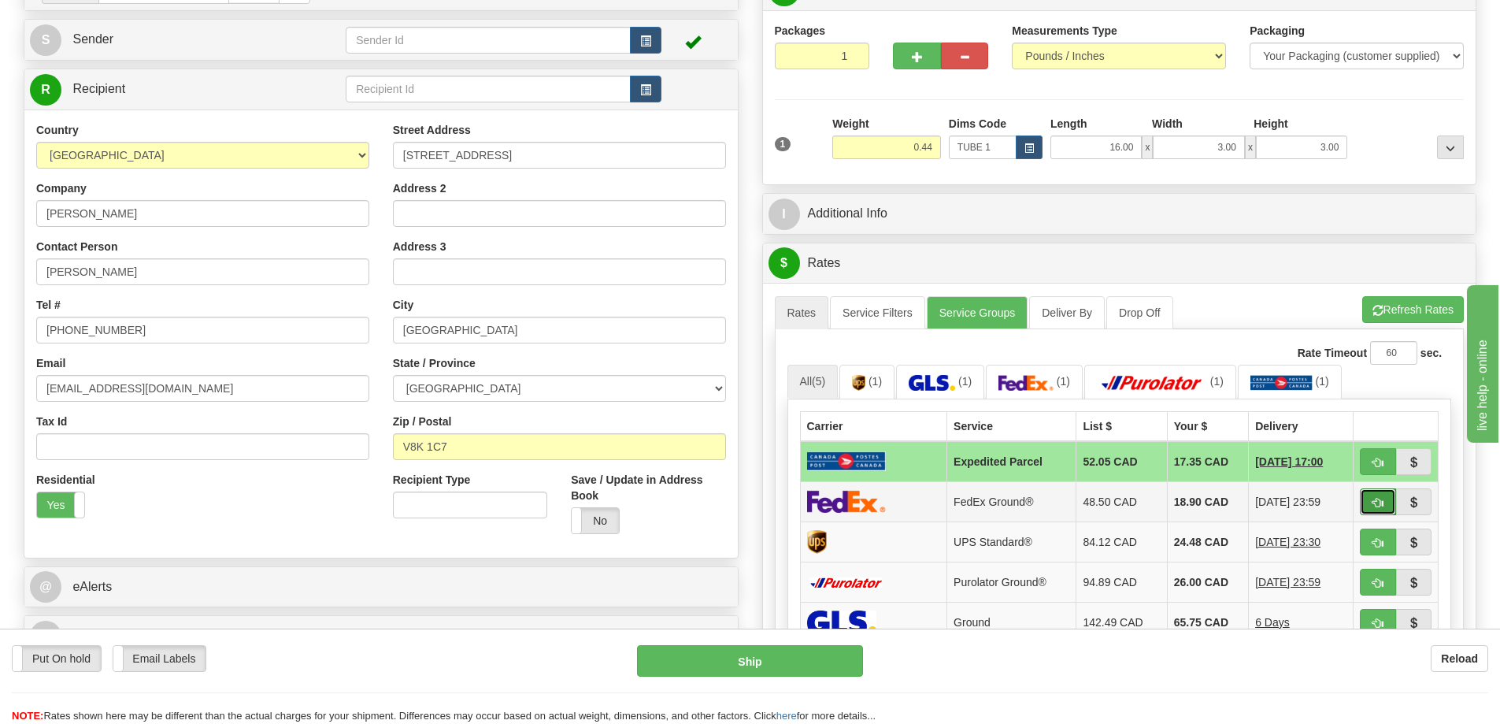
click at [1373, 498] on button "button" at bounding box center [1378, 501] width 36 height 27
type input "92"
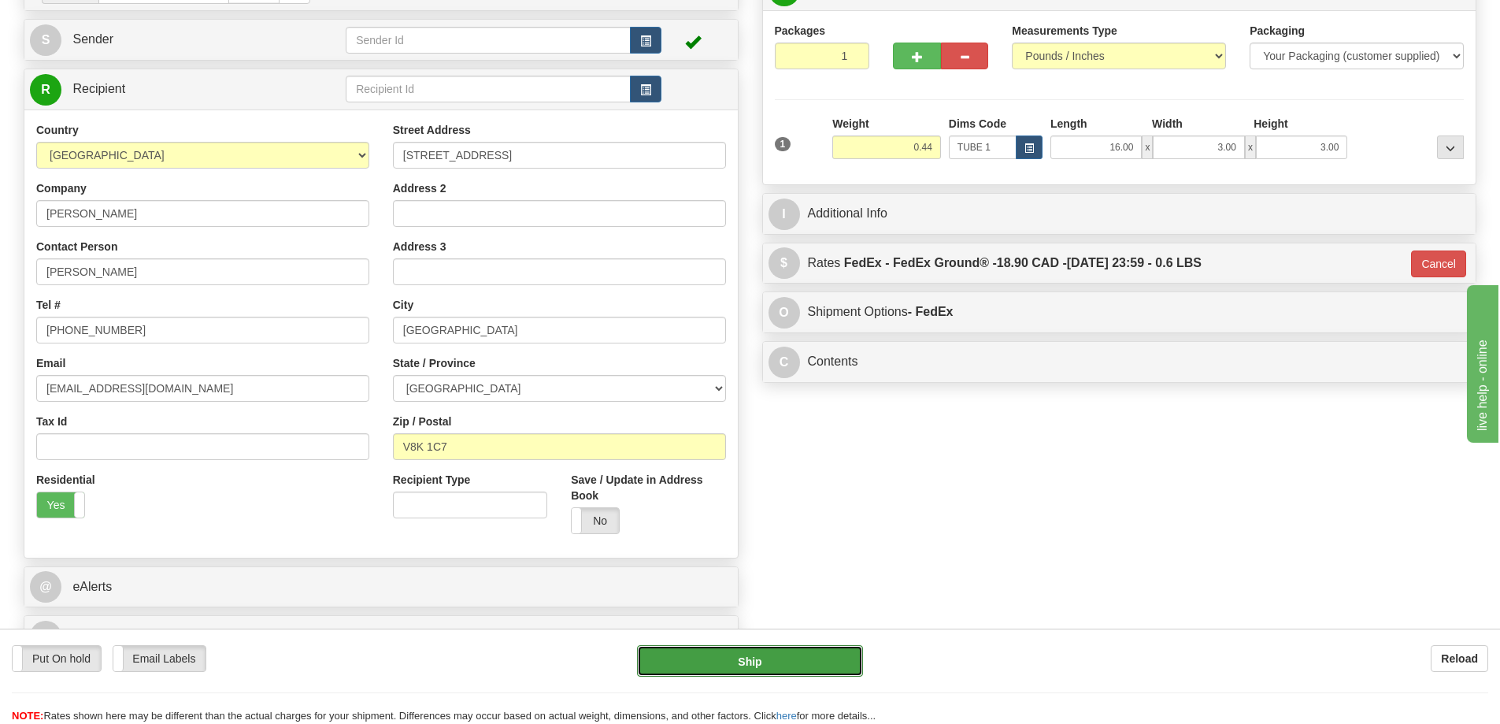
click at [822, 669] on button "Ship" at bounding box center [750, 660] width 226 height 31
